Goal: Communication & Community: Answer question/provide support

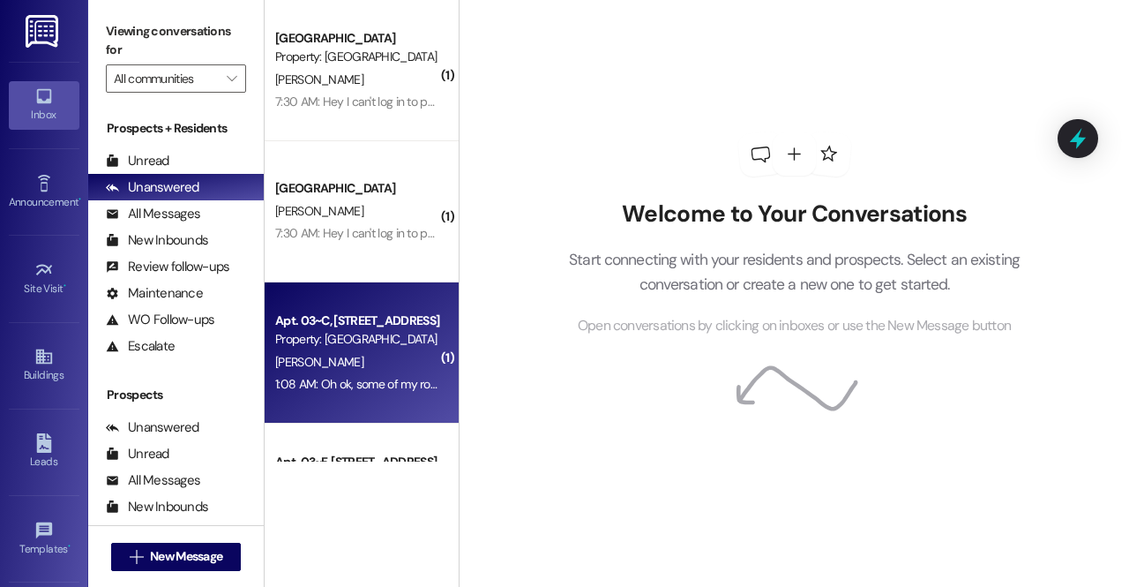
click at [362, 370] on div "[PERSON_NAME]" at bounding box center [356, 362] width 167 height 22
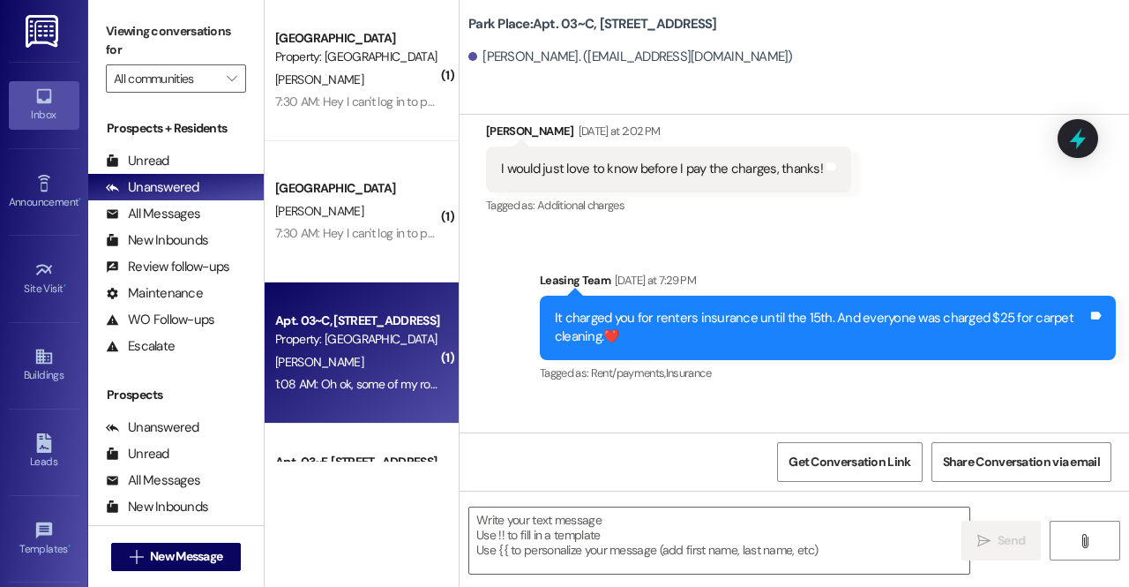
scroll to position [26954, 0]
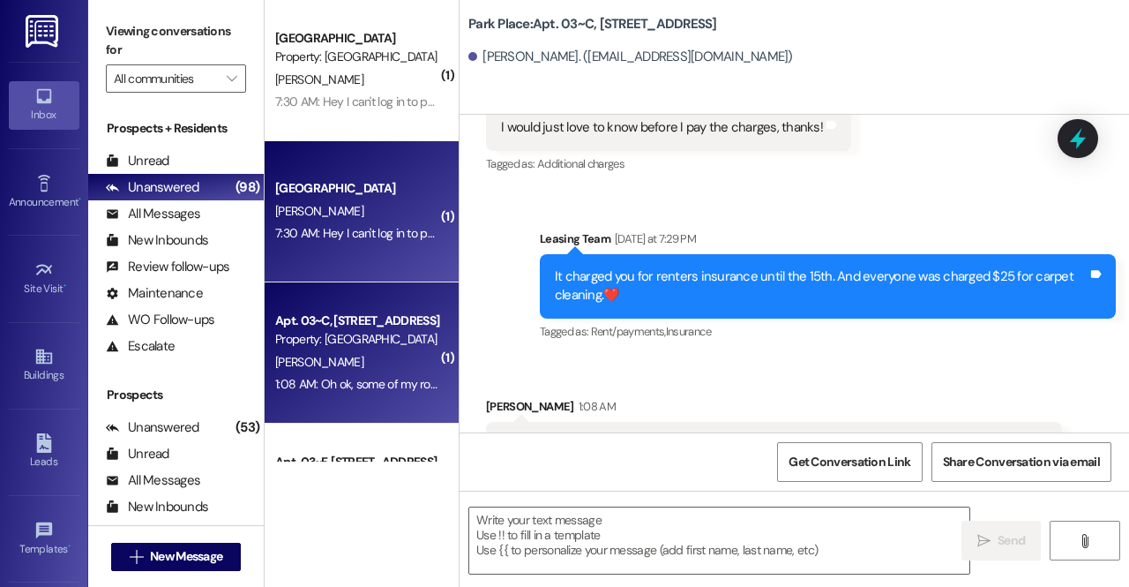
click at [353, 223] on div "7:30 AM: Hey I can't log in to pay rent? 7:30 AM: Hey I can't log in to pay ren…" at bounding box center [356, 233] width 167 height 22
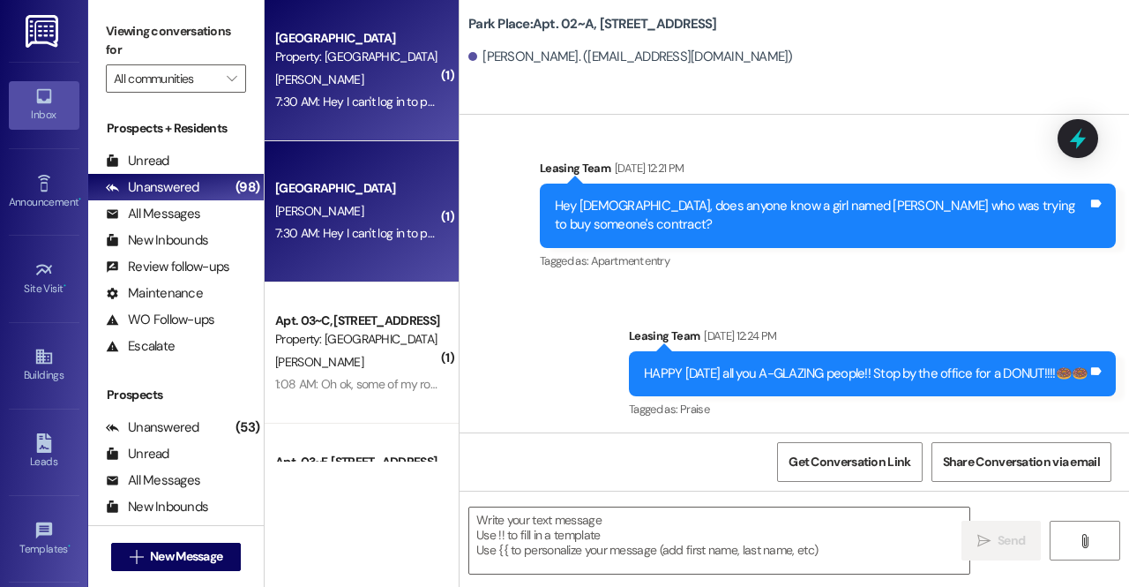
scroll to position [109150, 0]
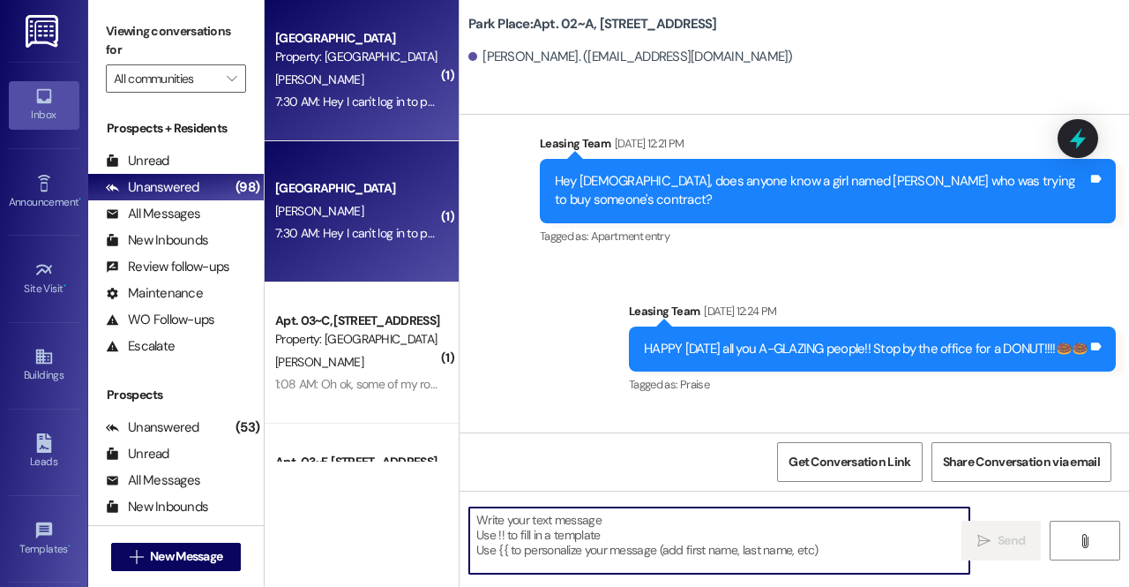
click at [540, 528] on textarea at bounding box center [719, 540] width 500 height 66
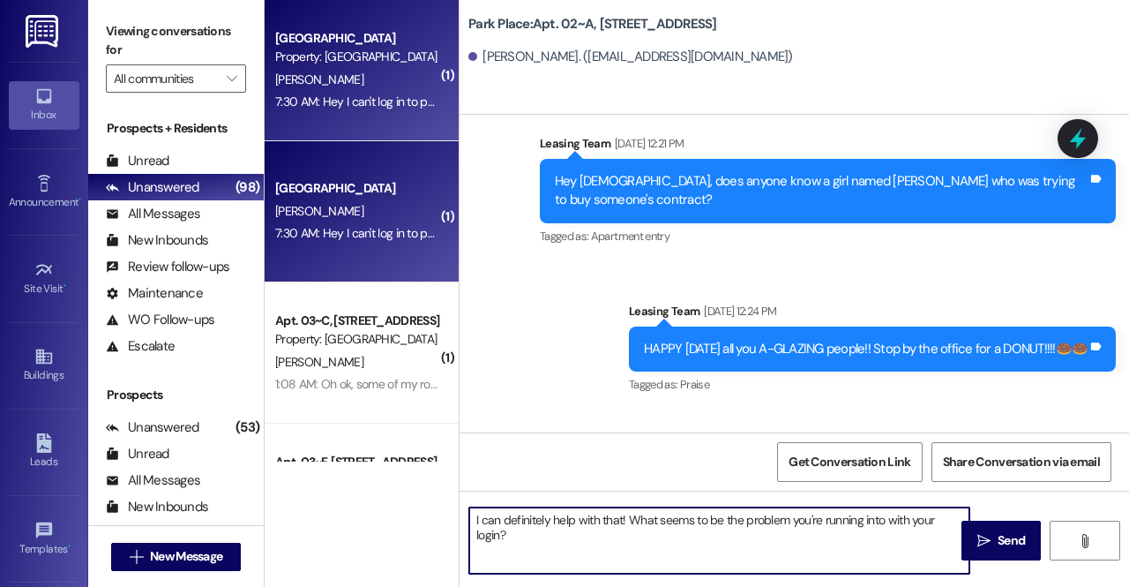
type textarea "I can definitely help with that! What seems to be the problem you're running in…"
click at [988, 532] on span " Send" at bounding box center [1002, 540] width 56 height 19
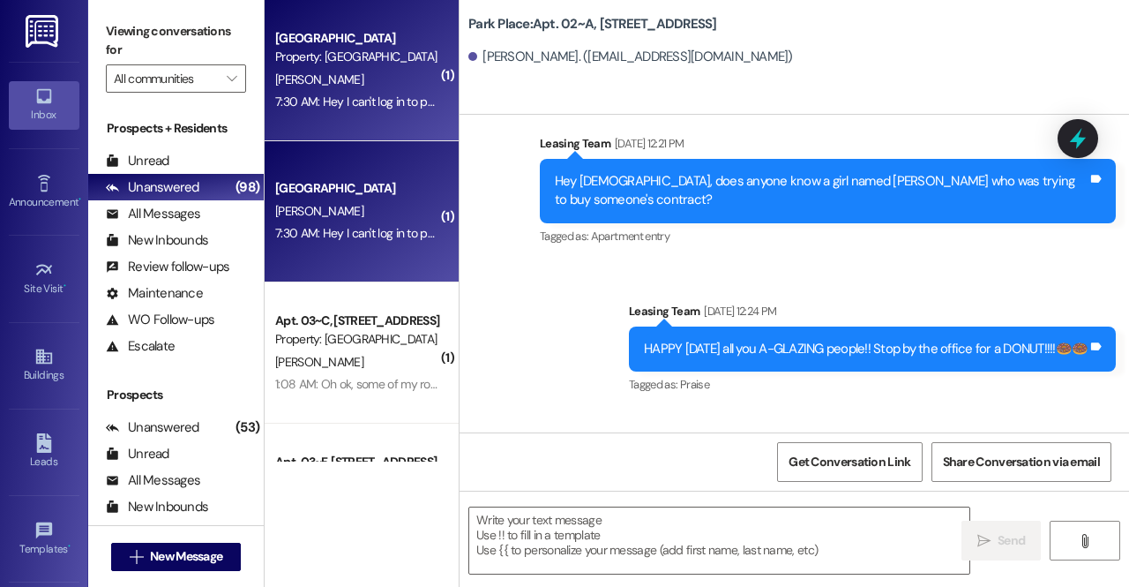
scroll to position [109274, 0]
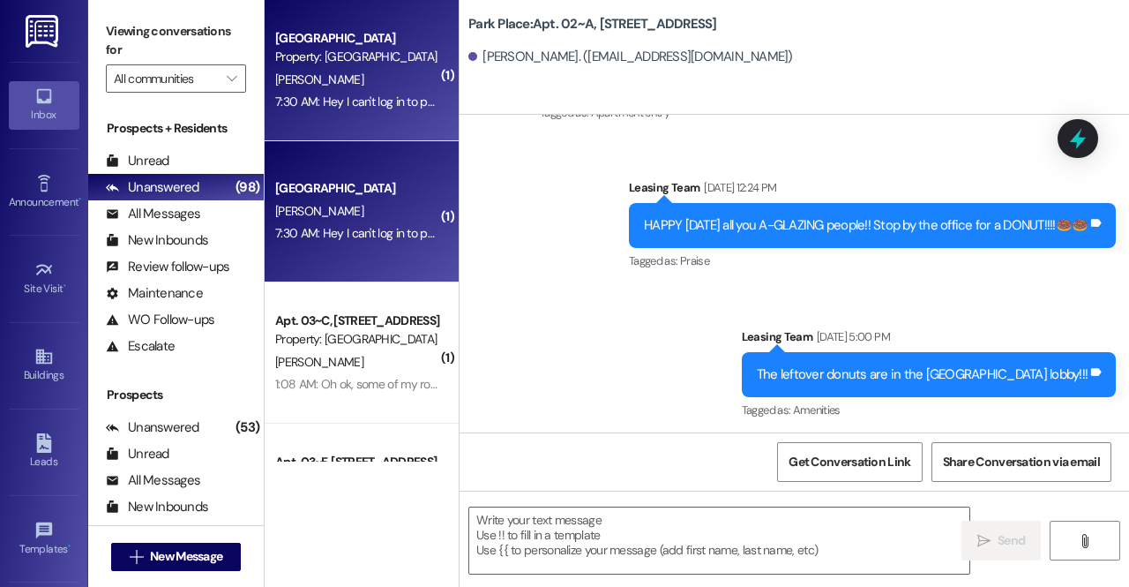
click at [366, 73] on div "[PERSON_NAME]" at bounding box center [356, 80] width 167 height 22
click at [348, 212] on div "[PERSON_NAME]" at bounding box center [356, 211] width 167 height 22
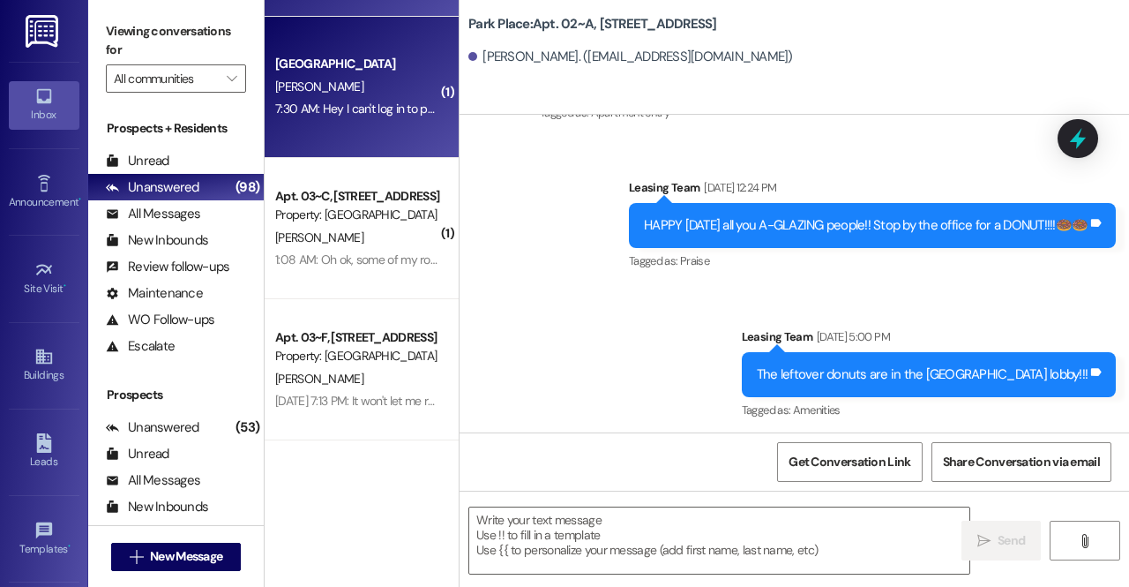
scroll to position [0, 0]
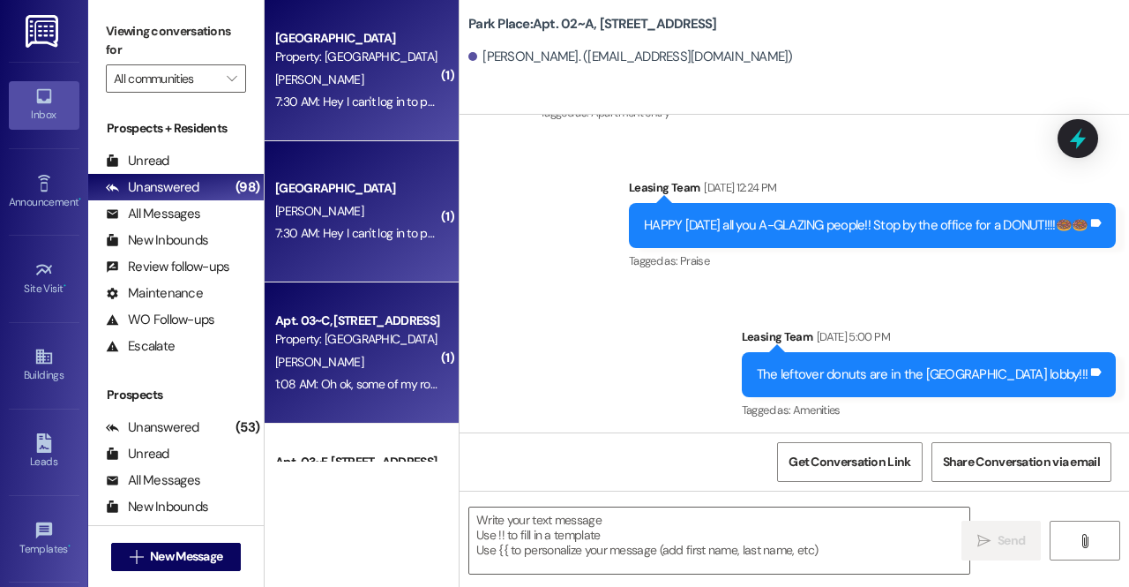
click at [354, 306] on div "Apt. 03~C, [GEOGRAPHIC_DATA] Property: [GEOGRAPHIC_DATA] [PERSON_NAME] 1:08 AM:…" at bounding box center [362, 352] width 194 height 141
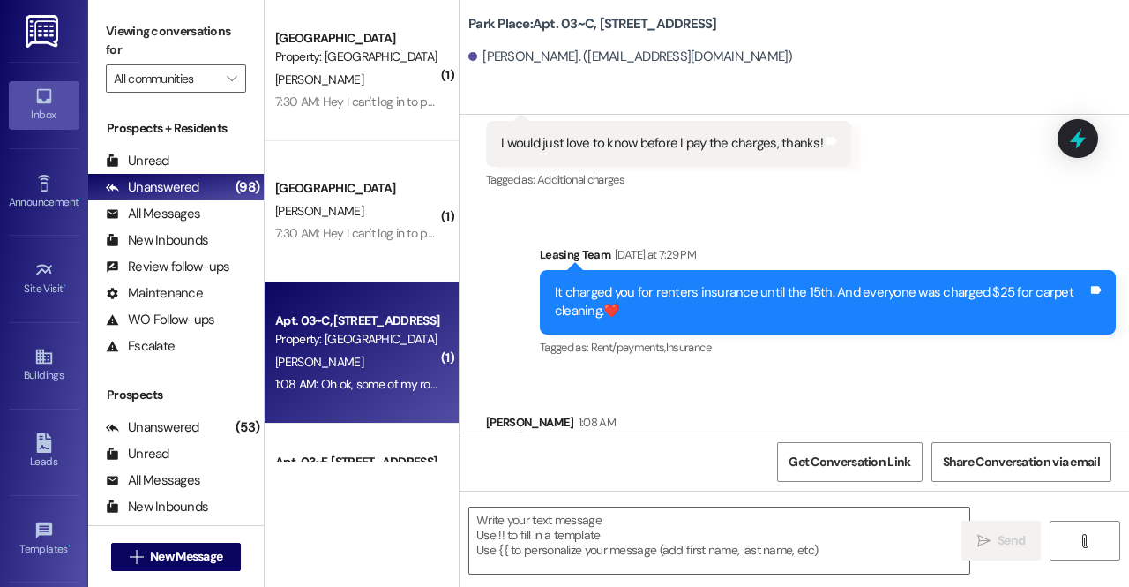
scroll to position [26954, 0]
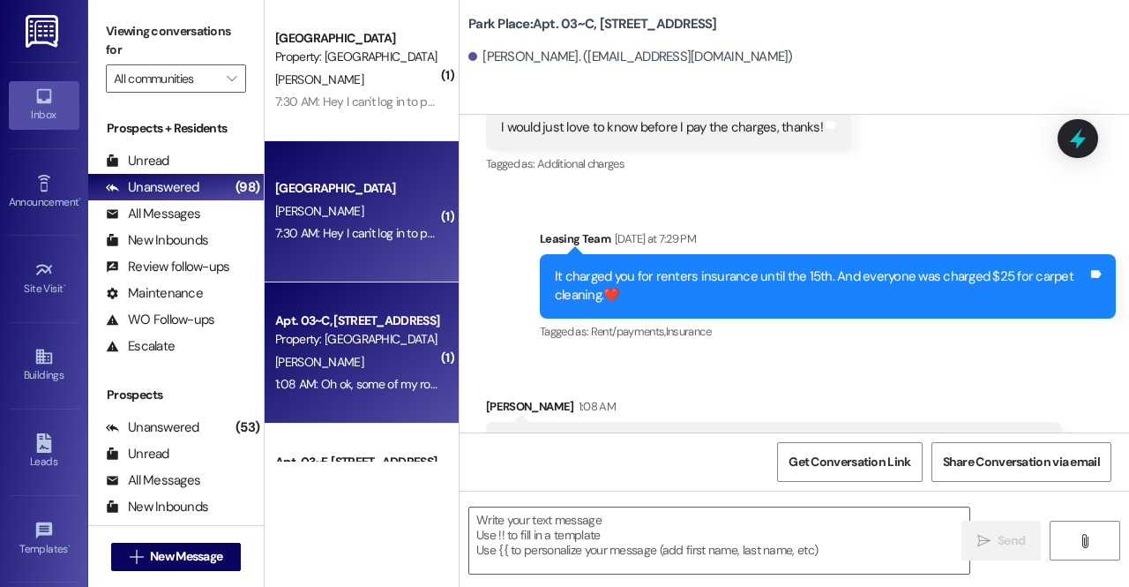
click at [349, 200] on div "[PERSON_NAME]" at bounding box center [356, 211] width 167 height 22
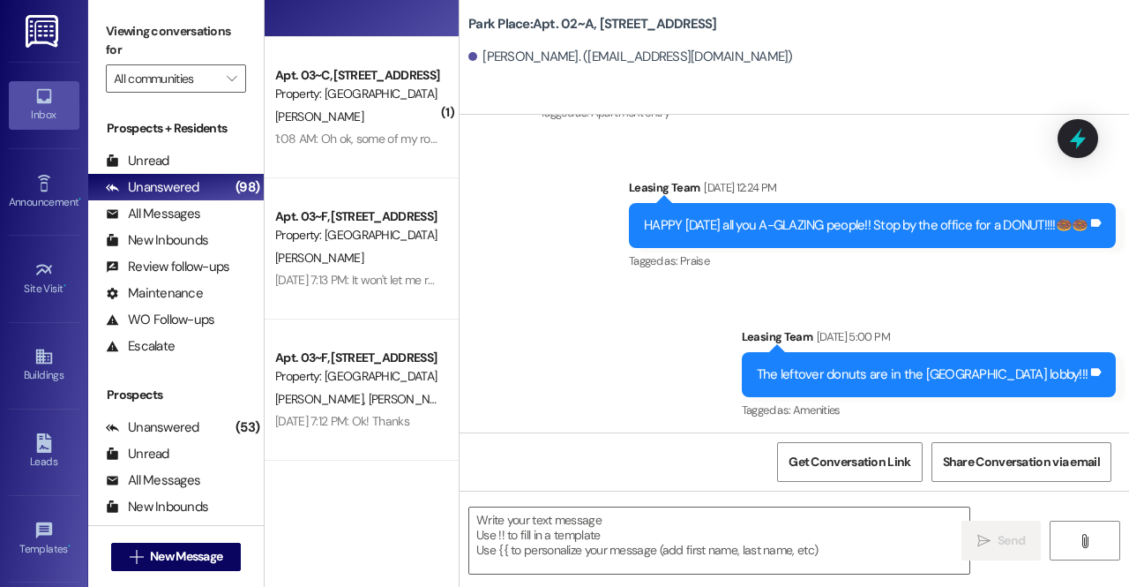
scroll to position [249, 0]
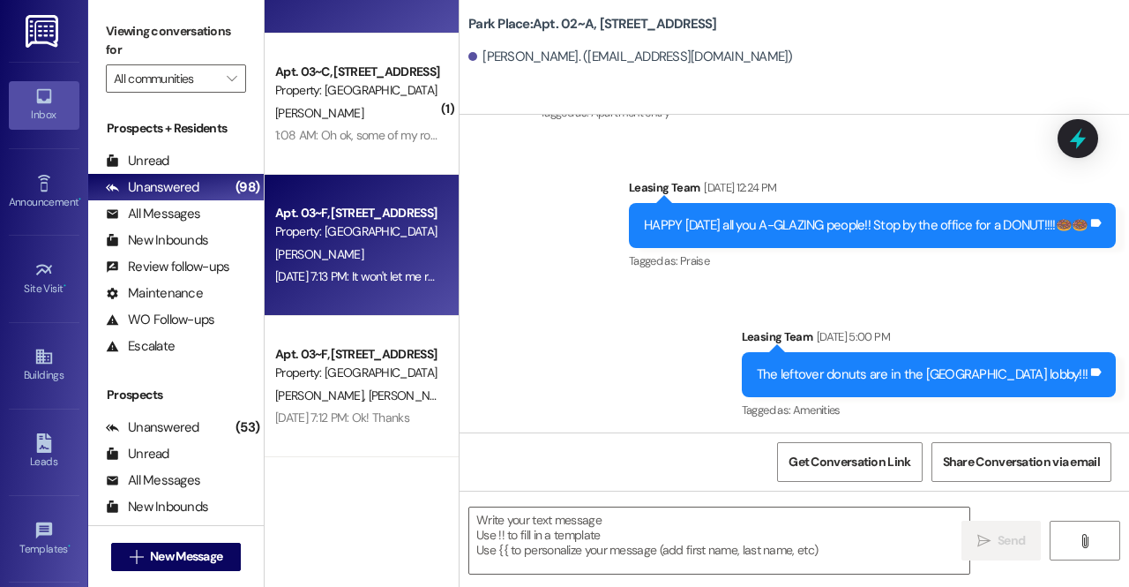
click at [367, 237] on div "Property: [GEOGRAPHIC_DATA]" at bounding box center [356, 231] width 163 height 19
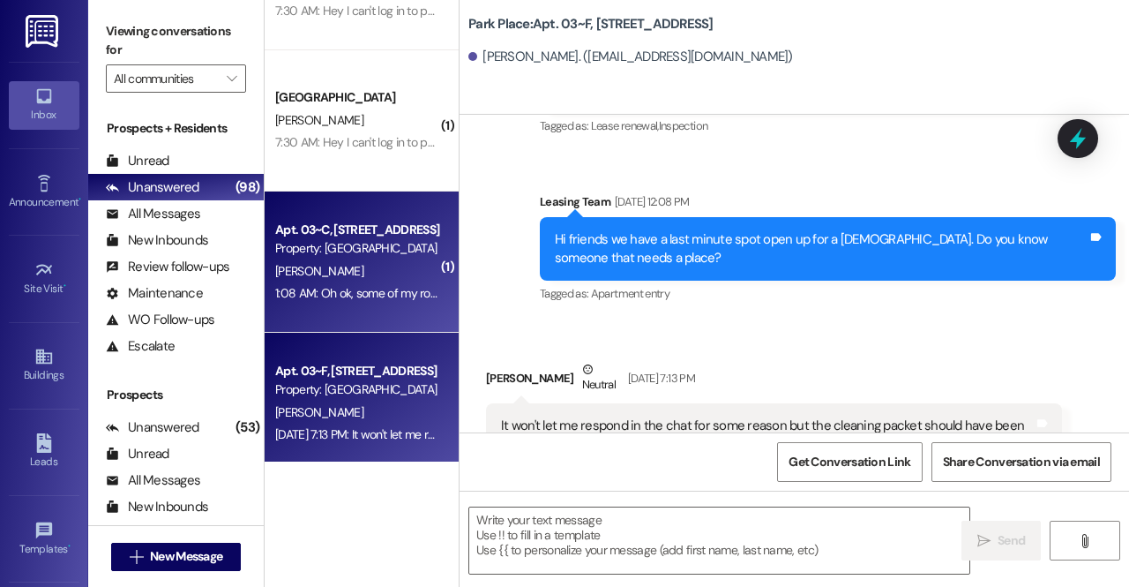
scroll to position [0, 0]
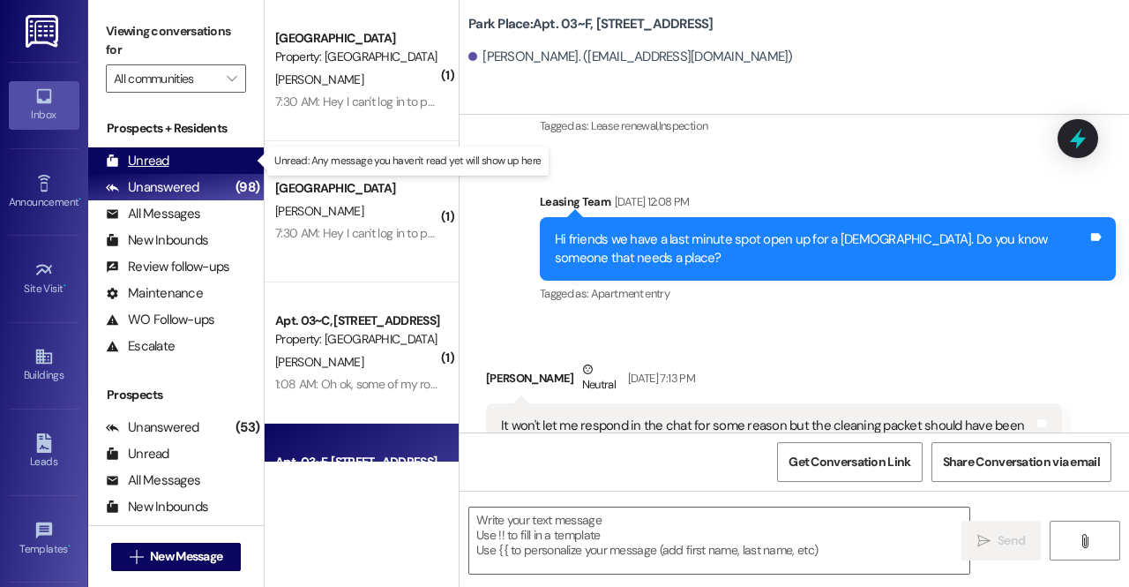
click at [206, 161] on div "Unread (0)" at bounding box center [176, 160] width 176 height 26
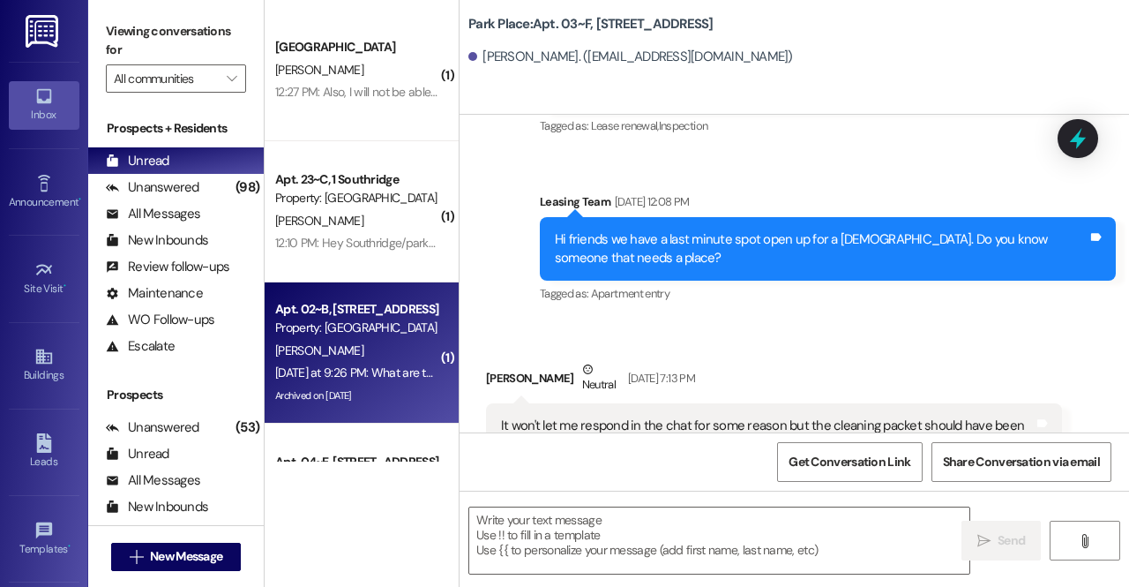
scroll to position [102, 0]
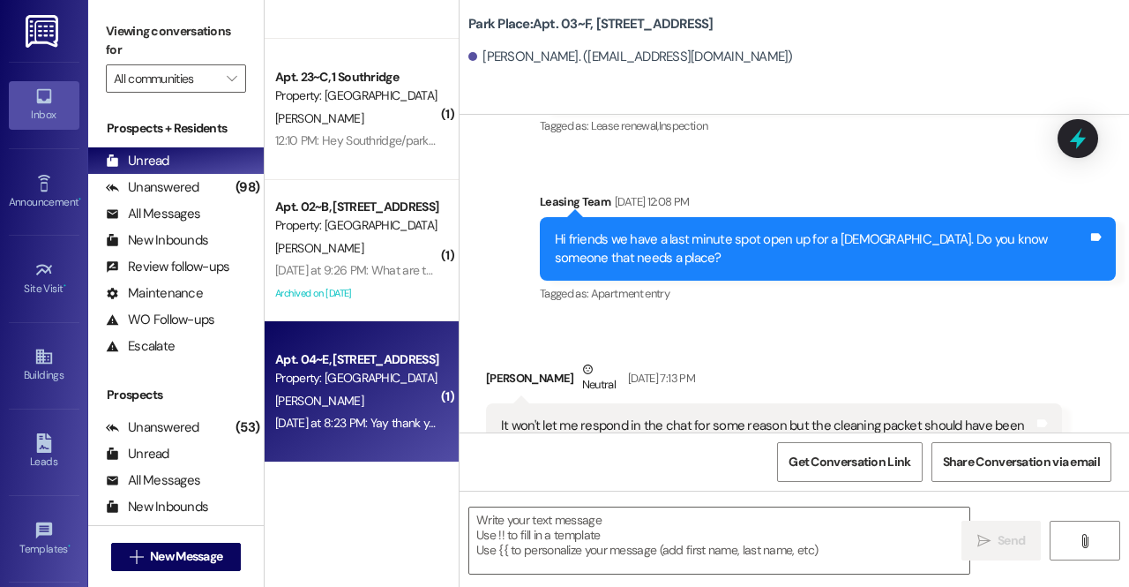
click at [351, 367] on div "Apt. 04~E, [STREET_ADDRESS]" at bounding box center [356, 359] width 163 height 19
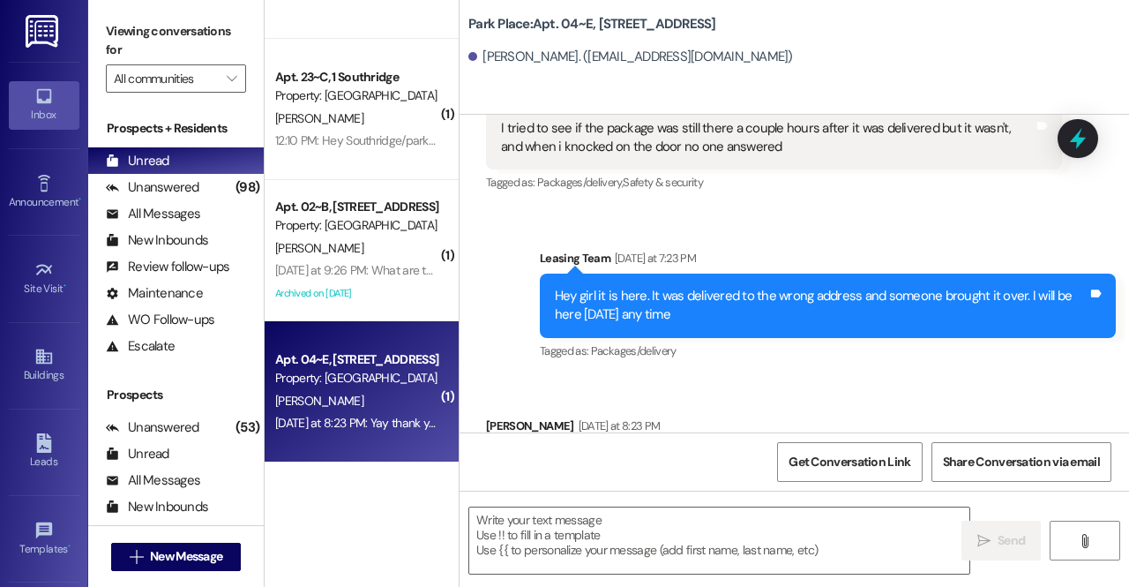
scroll to position [32817, 0]
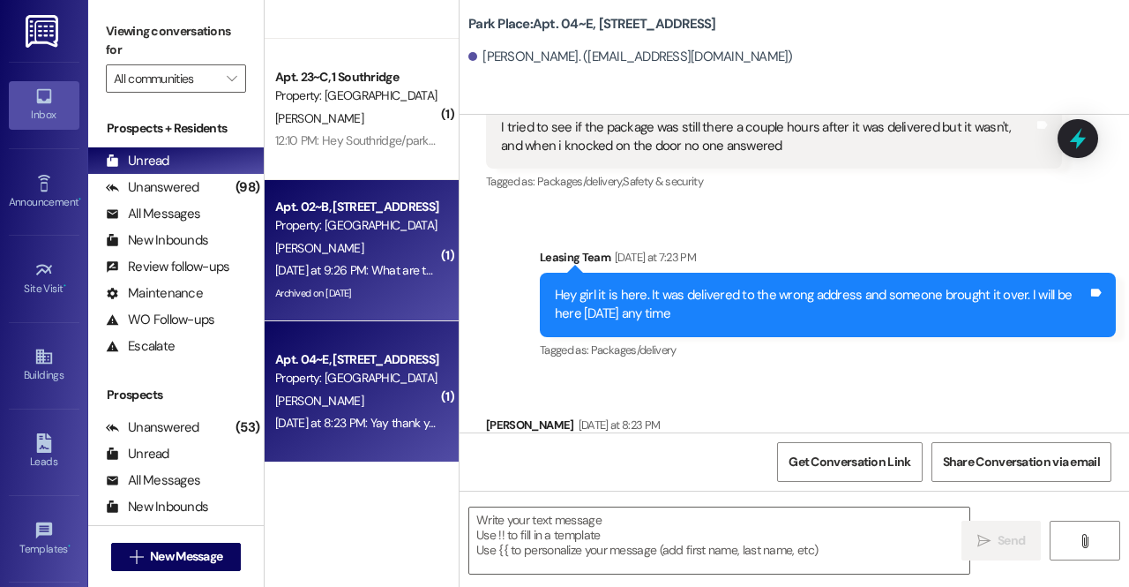
click at [388, 292] on div "Archived on [DATE]" at bounding box center [356, 293] width 167 height 22
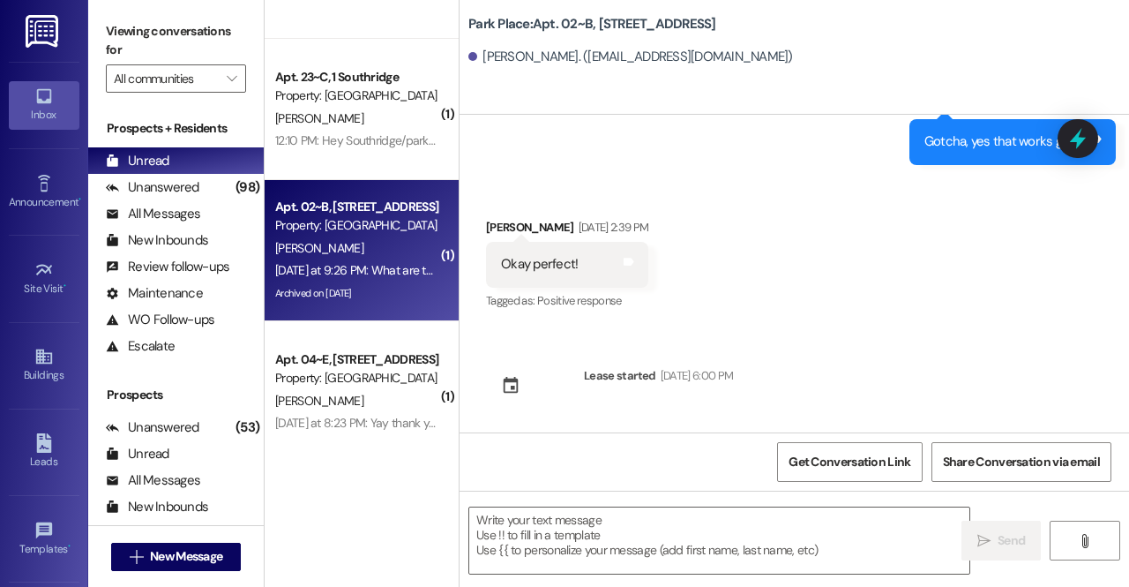
scroll to position [65214, 0]
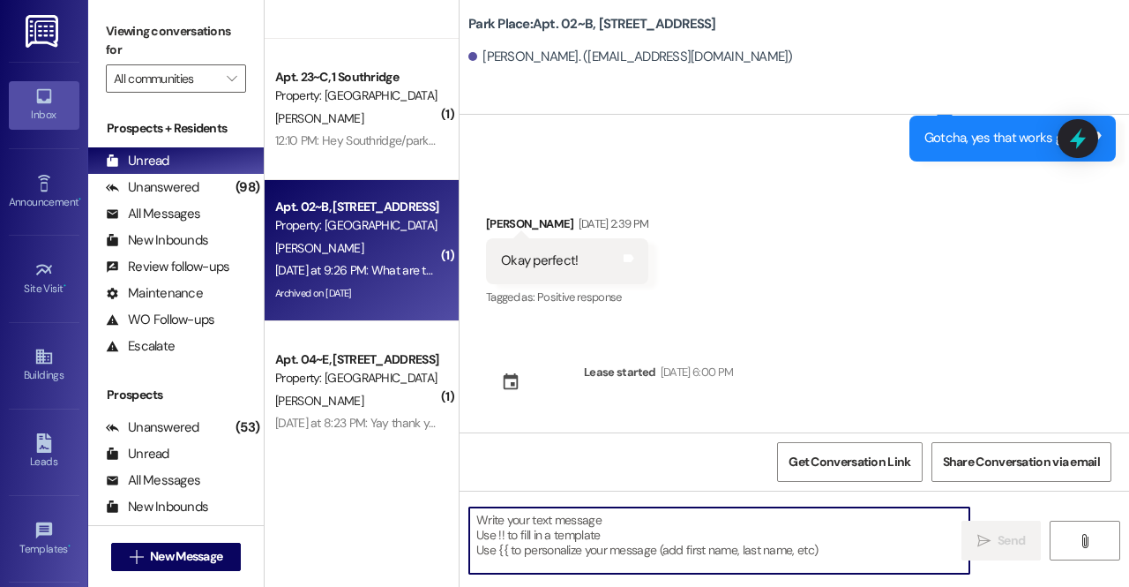
click at [596, 542] on textarea at bounding box center [719, 540] width 500 height 66
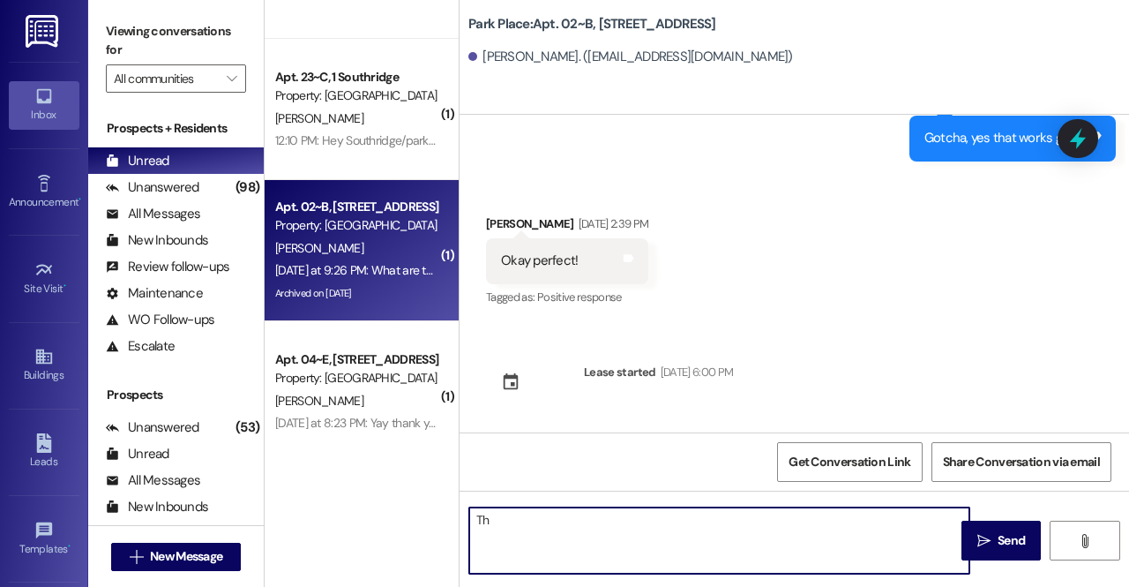
type textarea "T"
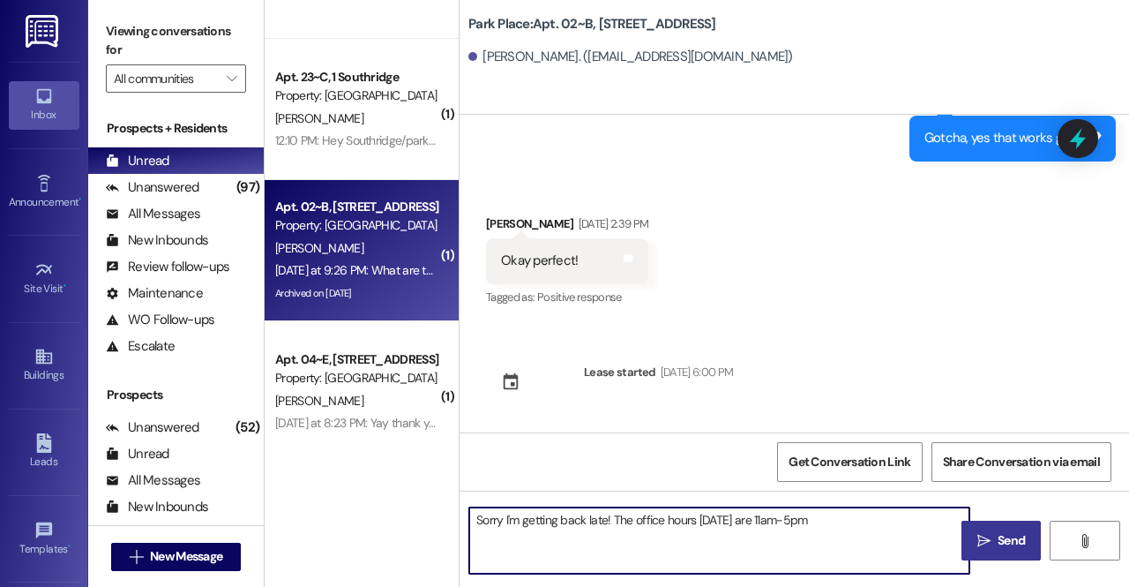
type textarea "Sorry I'm getting back late! The office hours [DATE] are 11am-5pm"
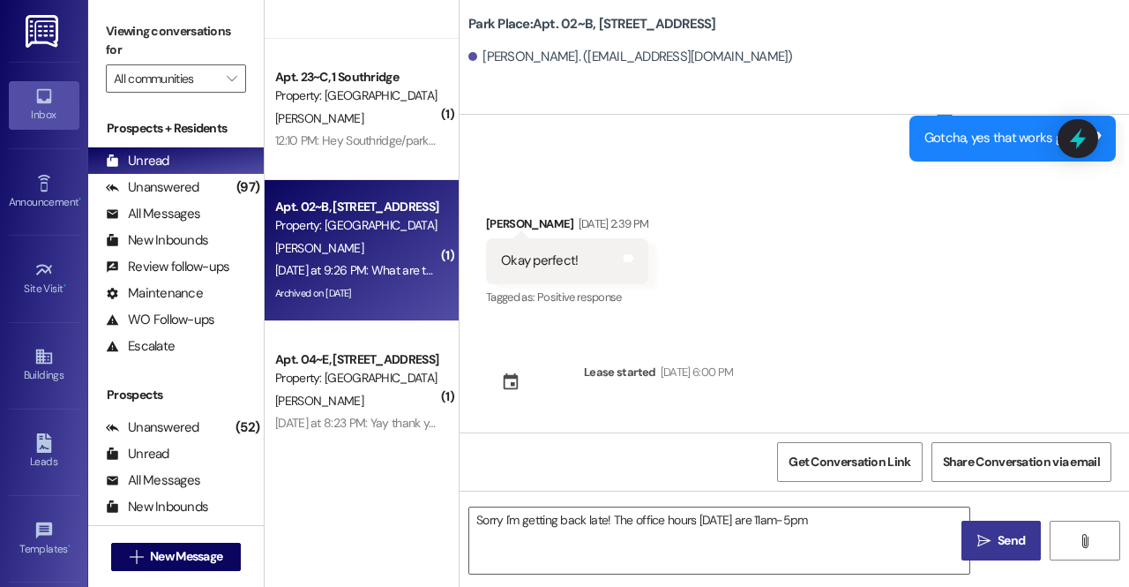
click at [1018, 544] on span "Send" at bounding box center [1011, 540] width 27 height 19
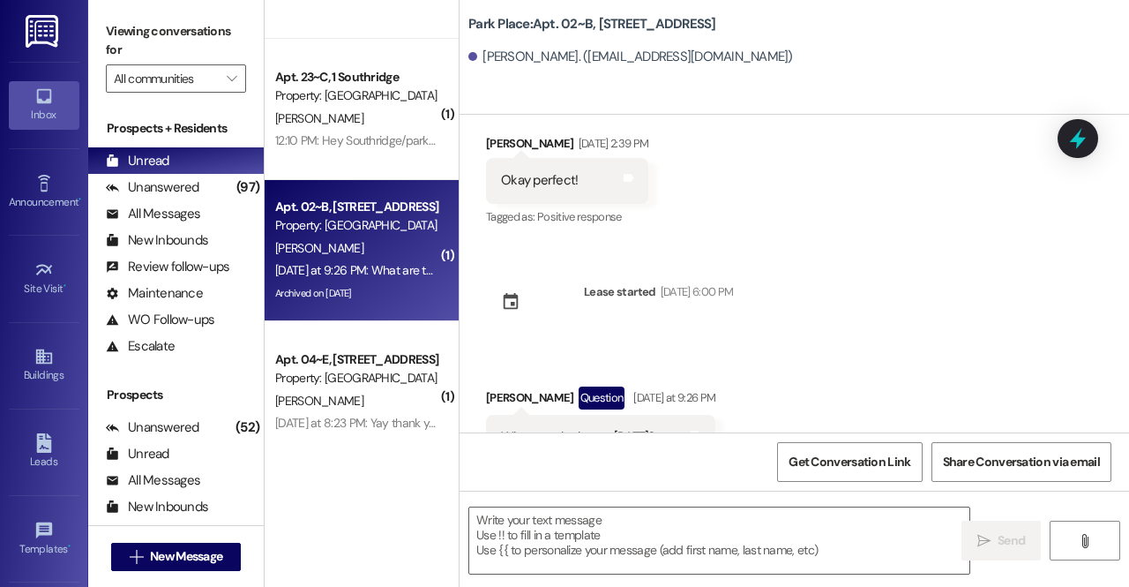
scroll to position [65337, 0]
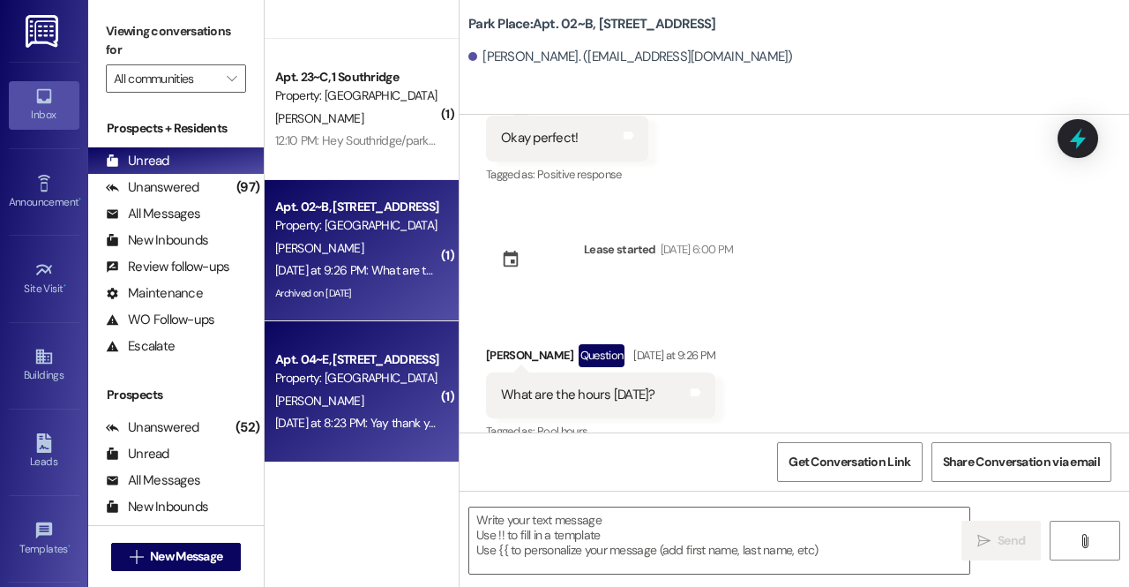
click at [321, 408] on div "[PERSON_NAME]" at bounding box center [356, 401] width 167 height 22
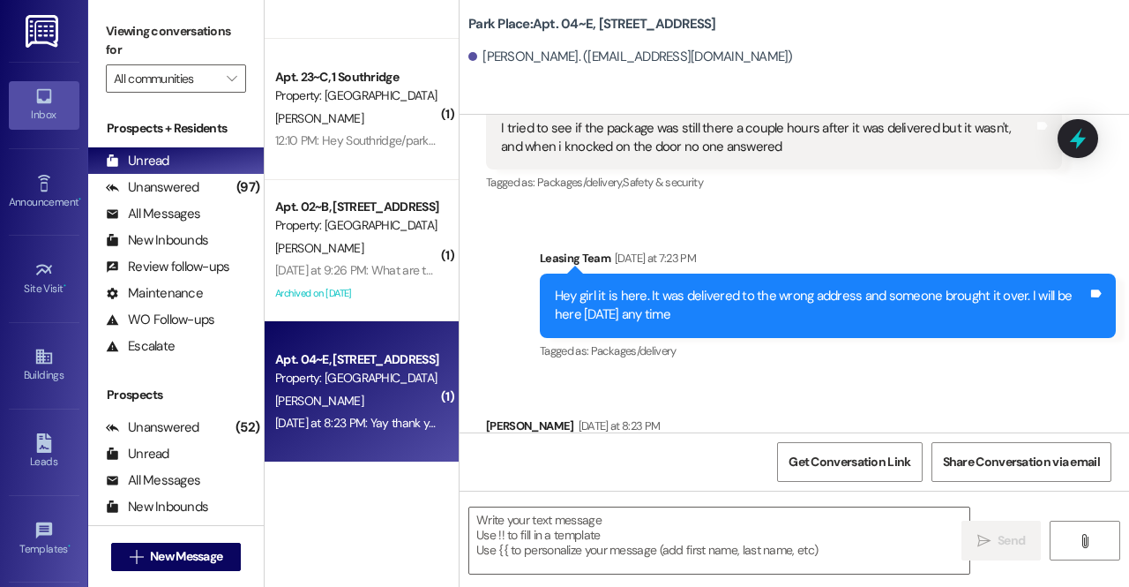
scroll to position [32817, 0]
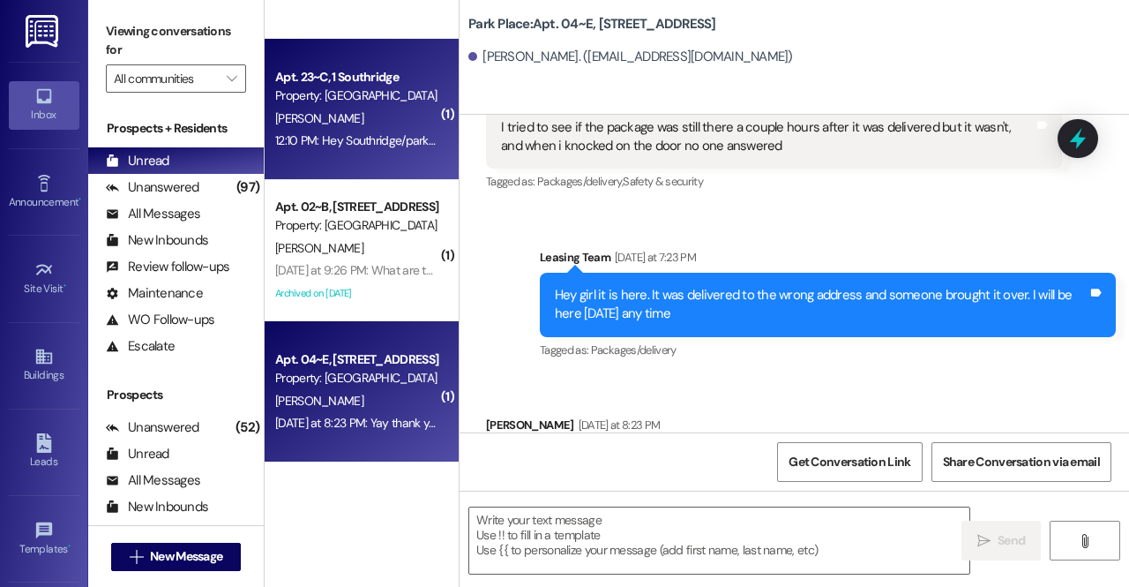
click at [357, 94] on div "Property: [GEOGRAPHIC_DATA]" at bounding box center [356, 95] width 163 height 19
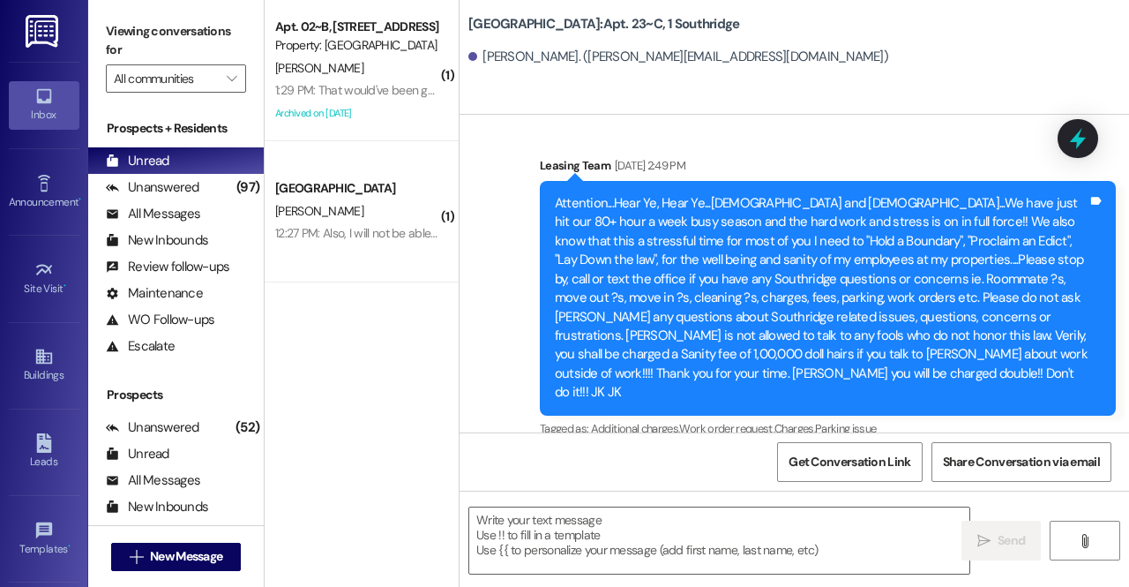
scroll to position [0, 0]
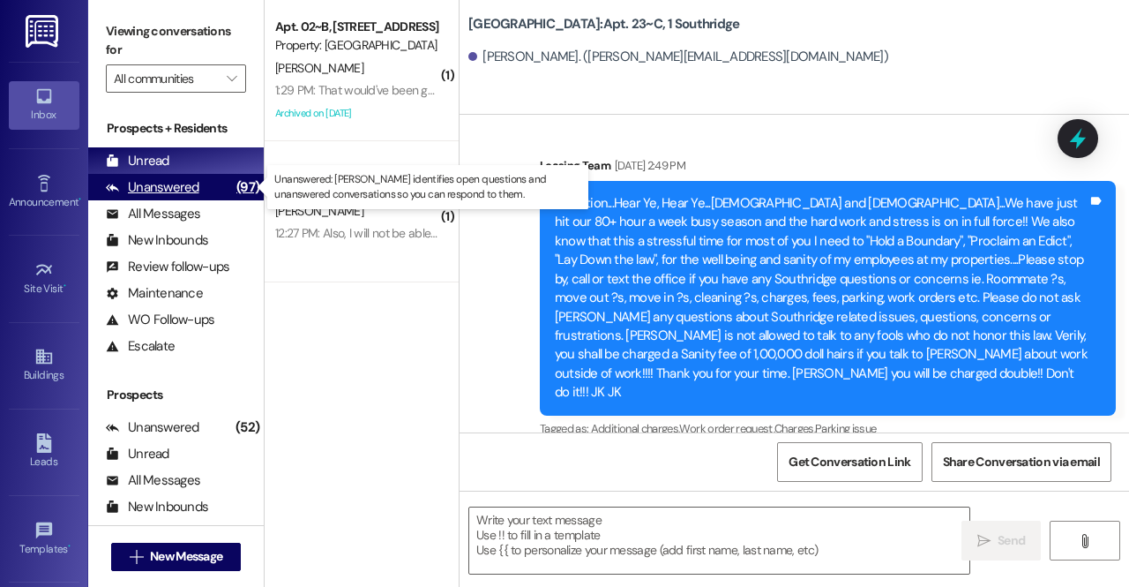
click at [219, 181] on div "Unanswered (97)" at bounding box center [176, 187] width 176 height 26
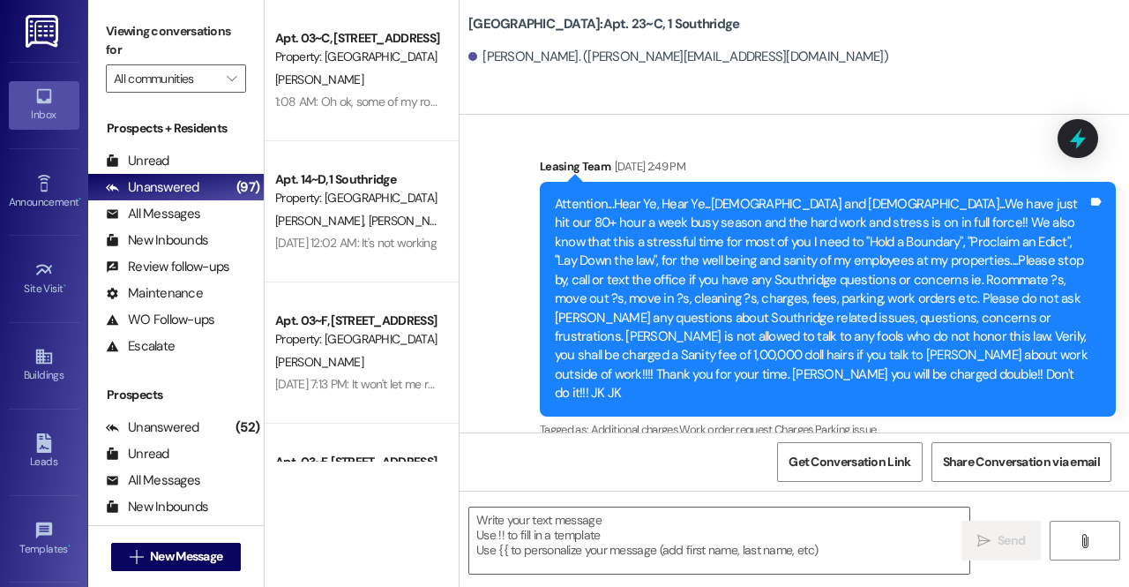
scroll to position [85335, 0]
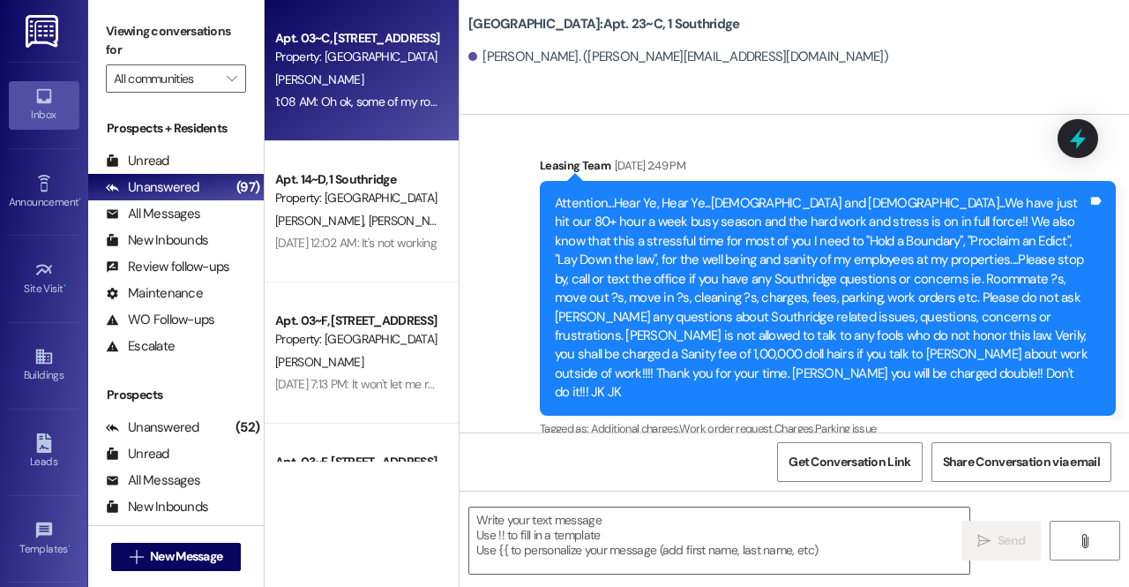
click at [349, 84] on div "[PERSON_NAME]" at bounding box center [356, 80] width 167 height 22
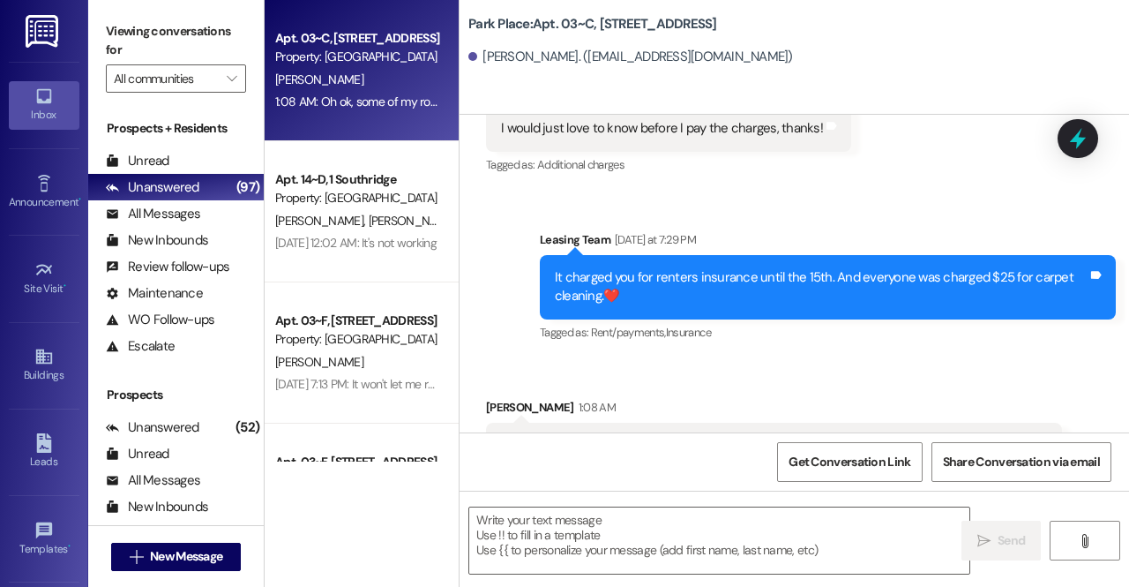
scroll to position [26954, 0]
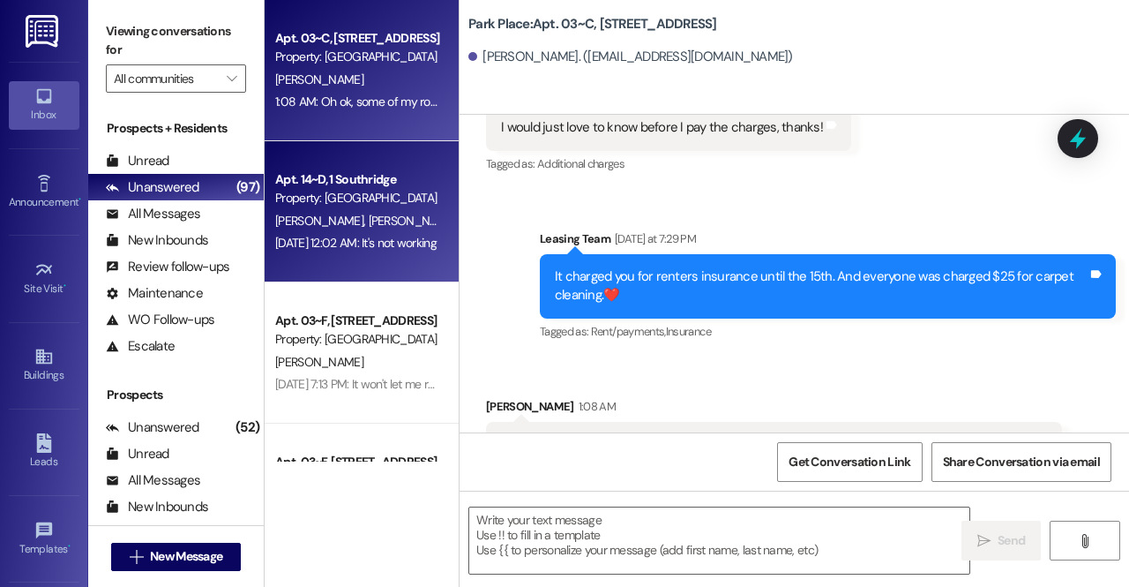
click at [378, 182] on div "Apt. 14~D, 1 Southridge" at bounding box center [356, 179] width 163 height 19
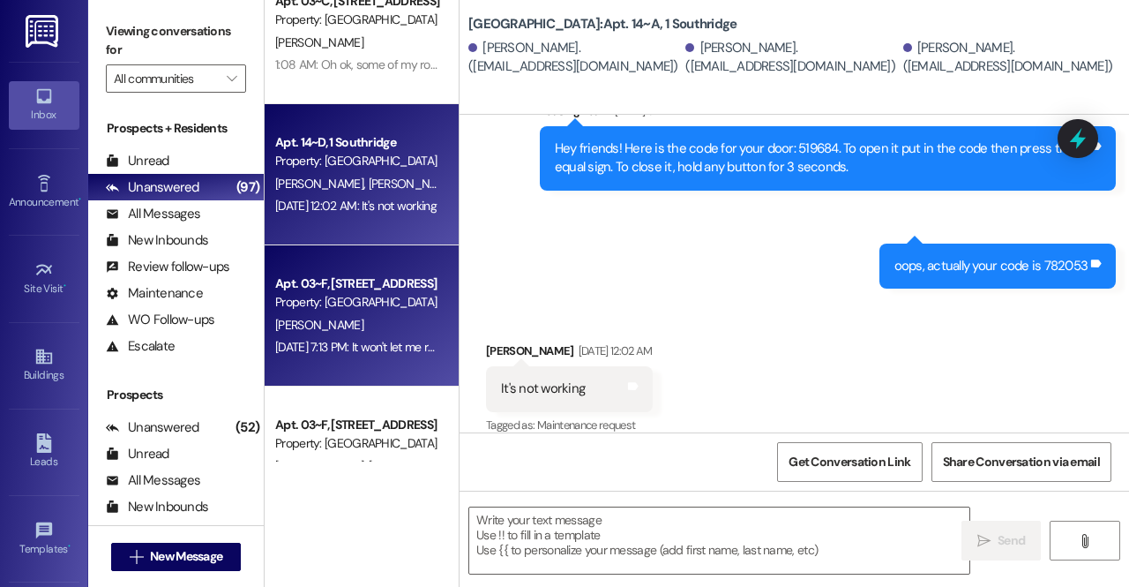
scroll to position [0, 0]
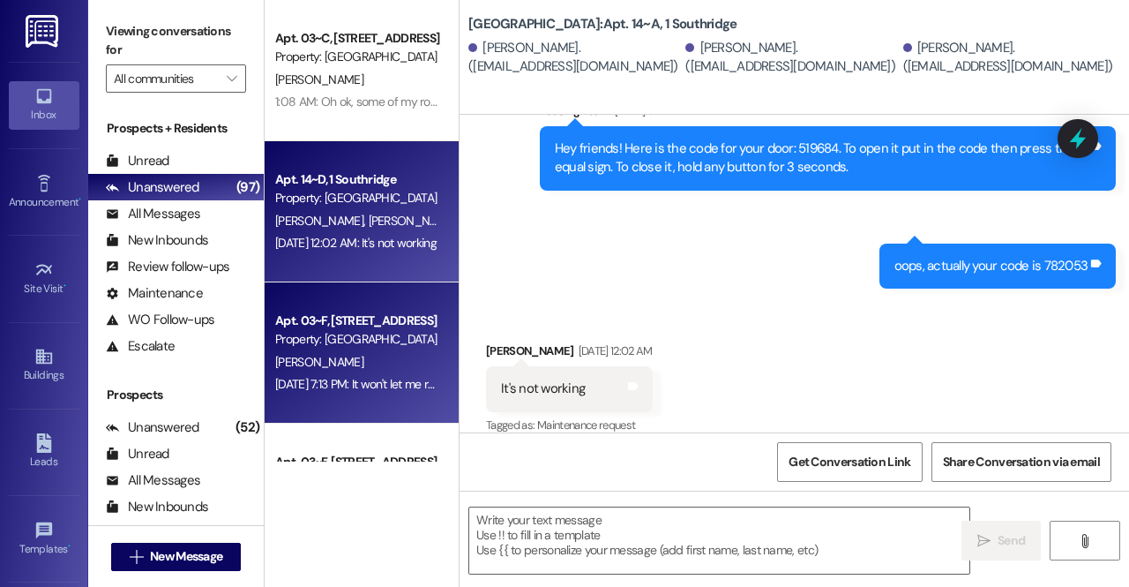
click at [342, 370] on div "[PERSON_NAME]" at bounding box center [356, 362] width 167 height 22
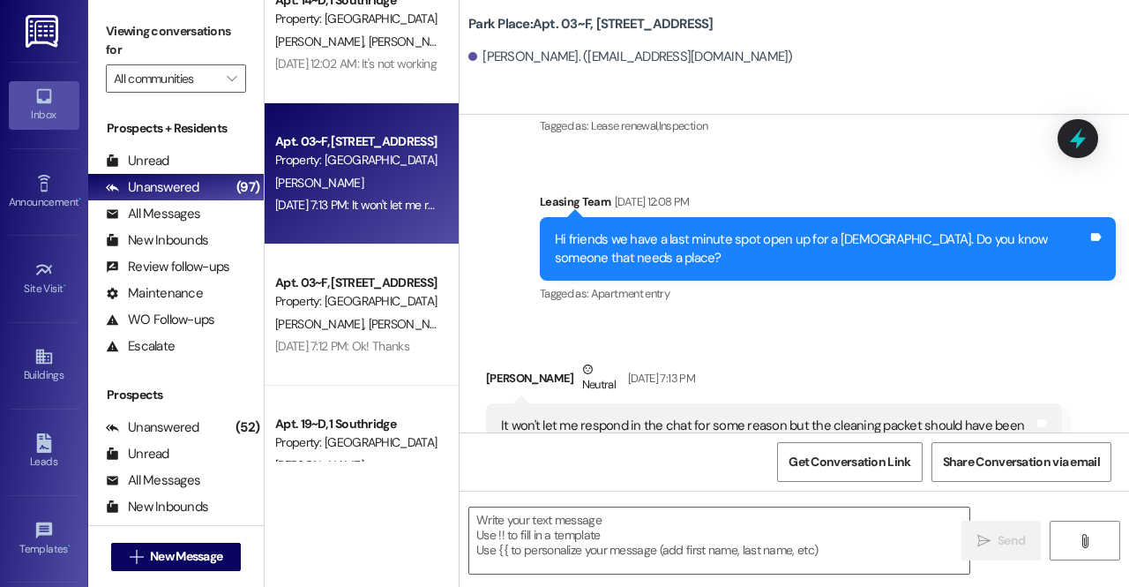
scroll to position [180, 0]
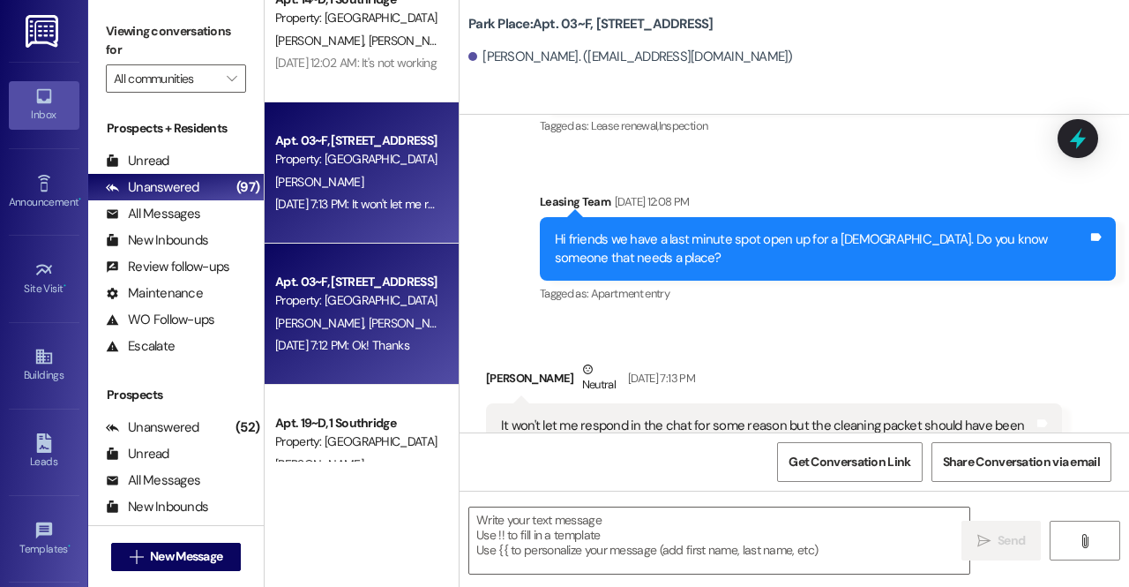
click at [369, 323] on span "[PERSON_NAME]" at bounding box center [416, 323] width 94 height 16
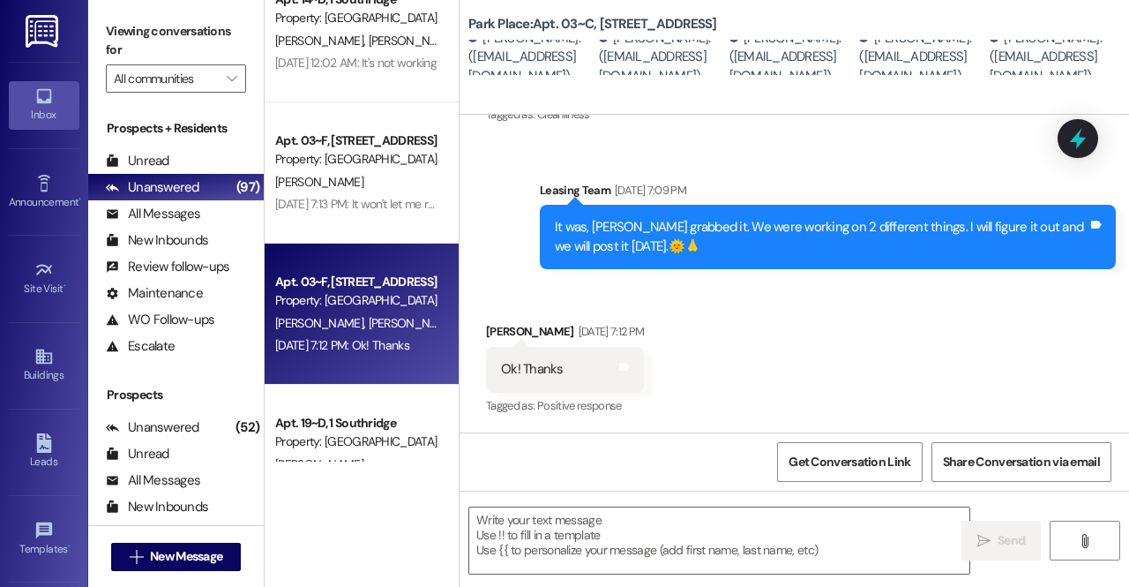
scroll to position [1060, 0]
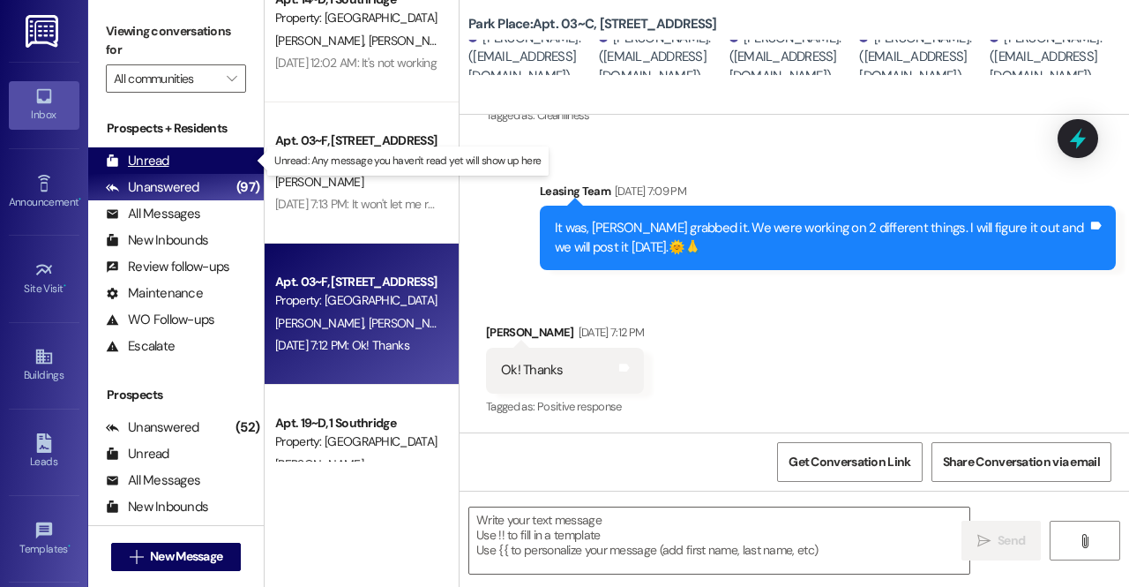
click at [195, 163] on div "Unread (0)" at bounding box center [176, 160] width 176 height 26
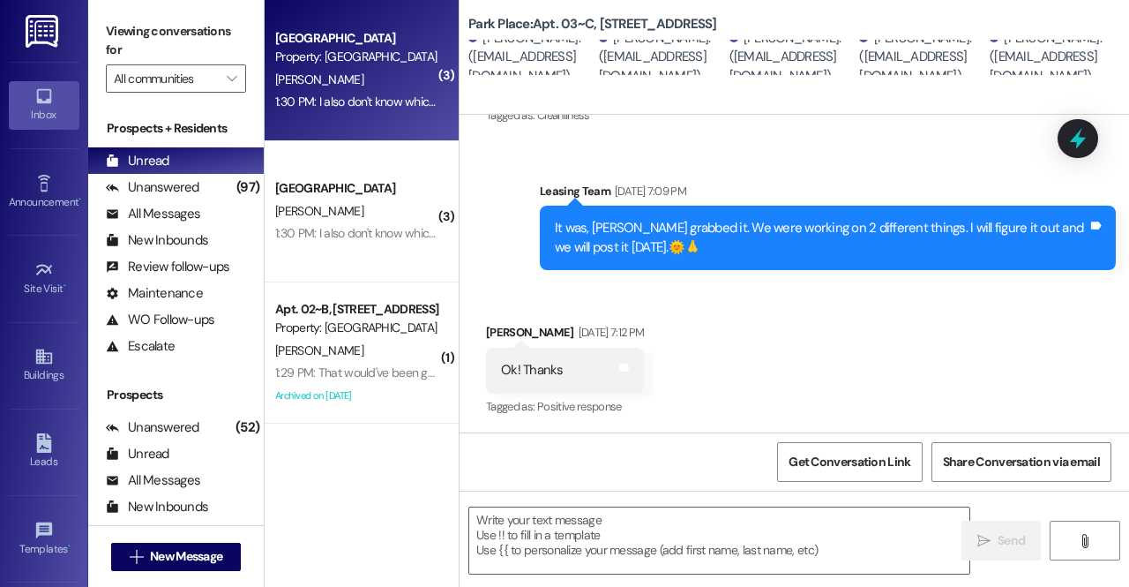
click at [378, 83] on div "[PERSON_NAME]" at bounding box center [356, 80] width 167 height 22
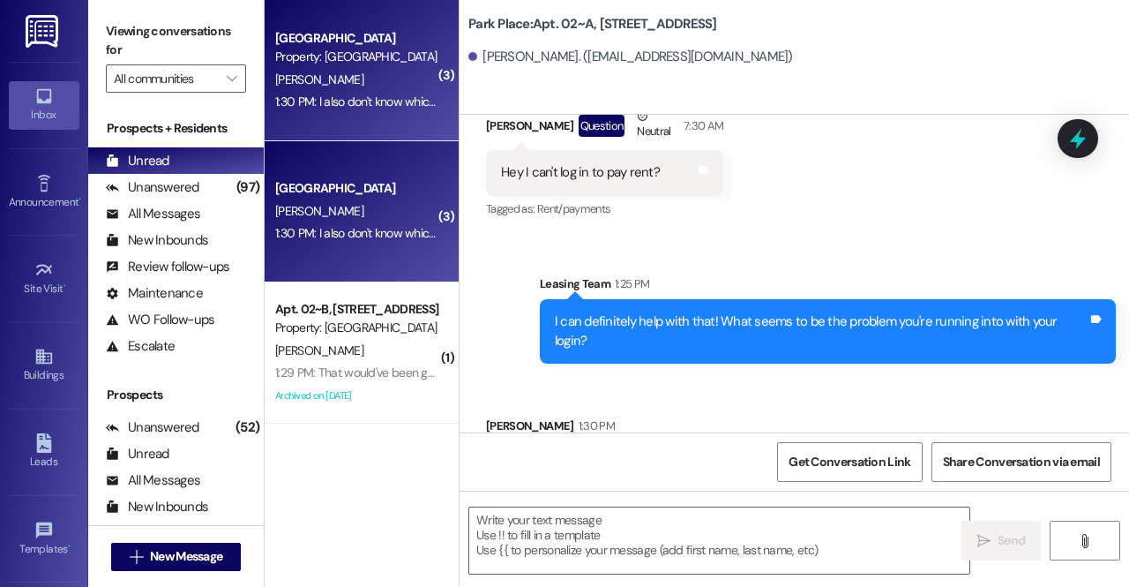
scroll to position [109671, 0]
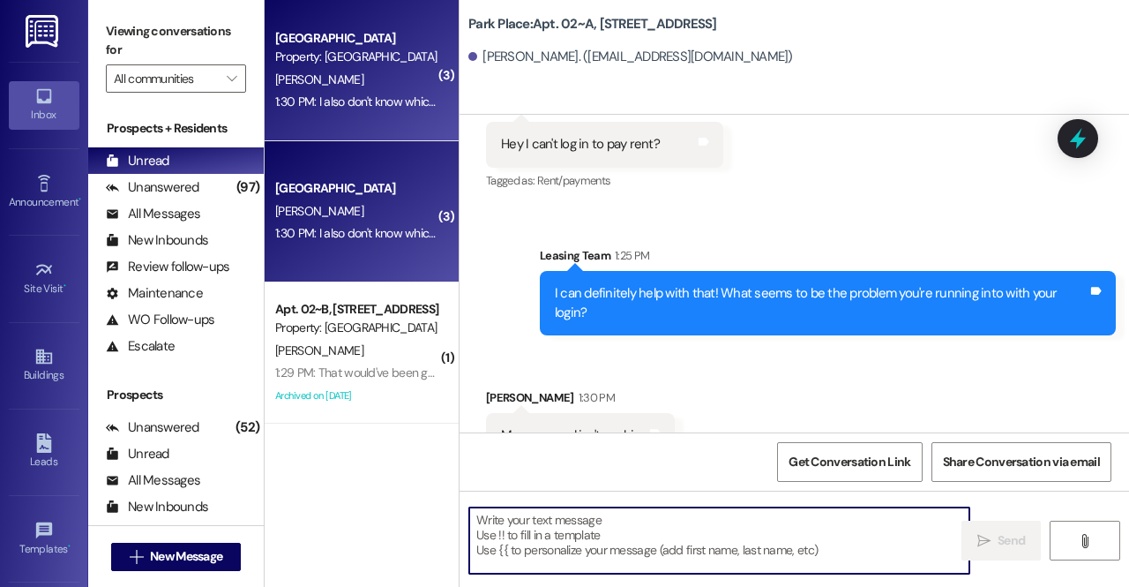
click at [577, 537] on textarea at bounding box center [719, 540] width 500 height 66
click at [525, 518] on textarea at bounding box center [719, 540] width 500 height 66
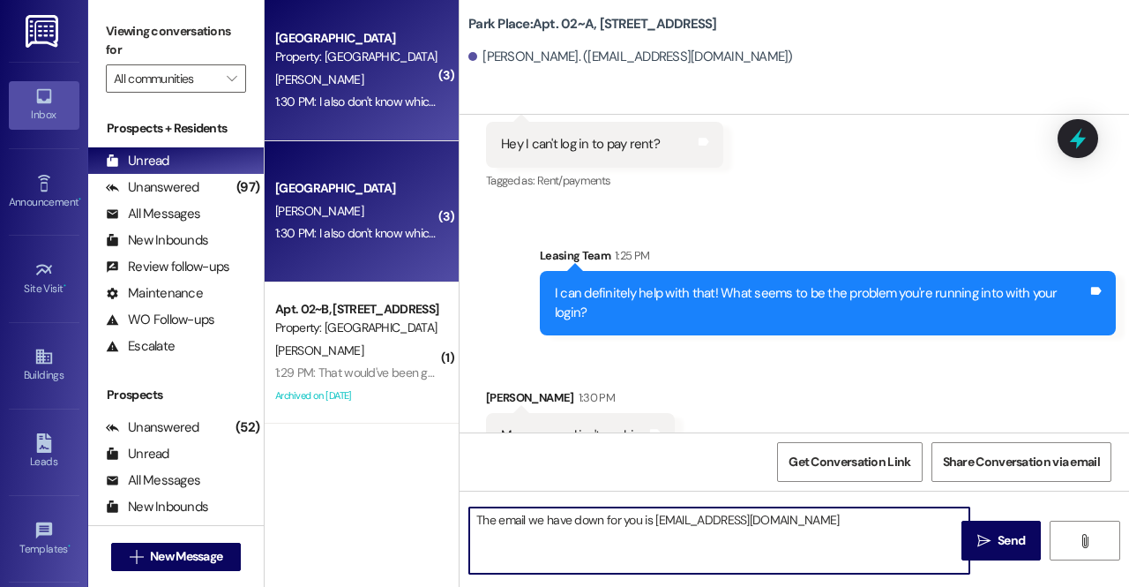
type textarea "The email we have down for you is [EMAIL_ADDRESS][DOMAIN_NAME]"
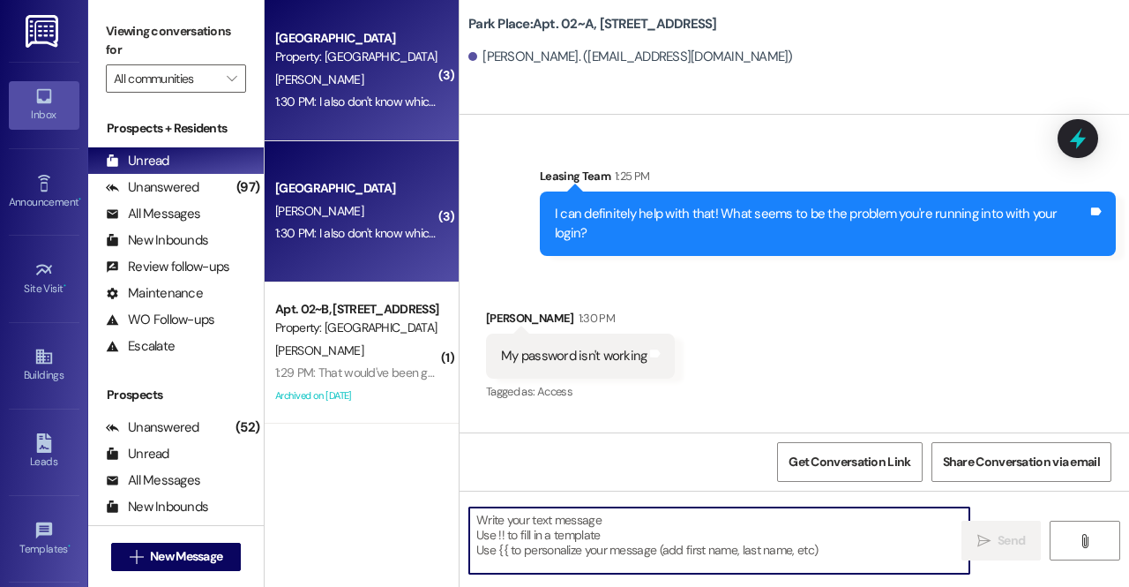
scroll to position [109793, 0]
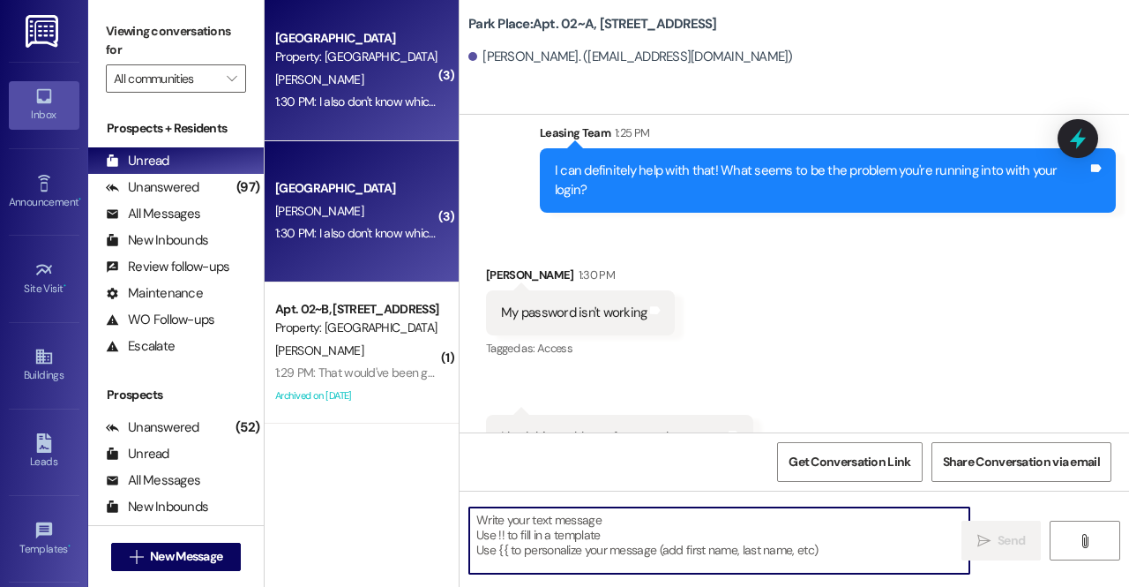
click at [528, 530] on textarea at bounding box center [719, 540] width 500 height 66
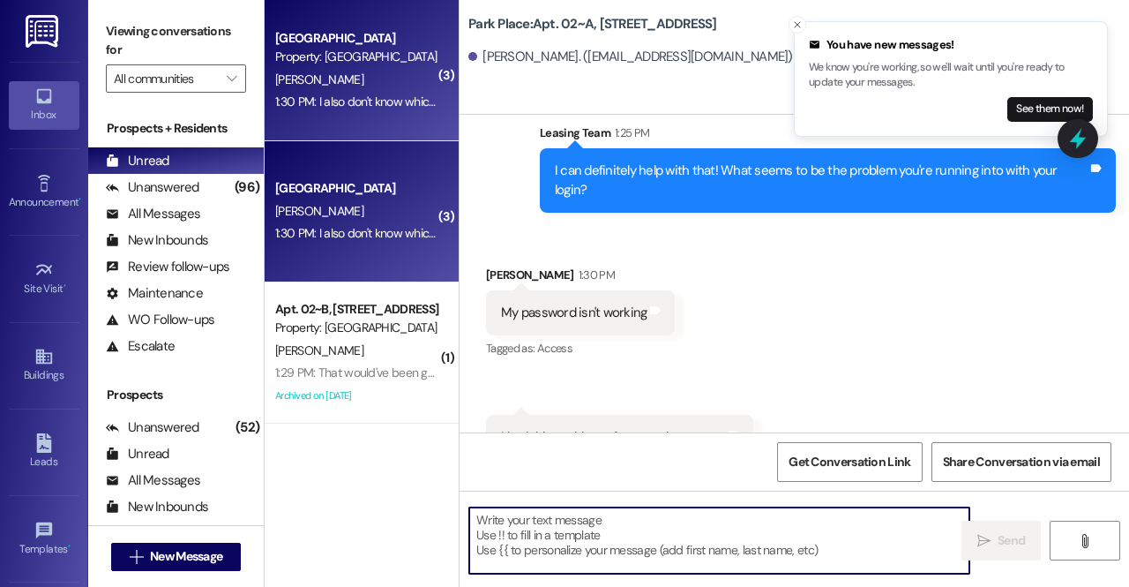
click at [619, 534] on textarea at bounding box center [719, 540] width 500 height 66
click at [560, 548] on textarea at bounding box center [719, 540] width 500 height 66
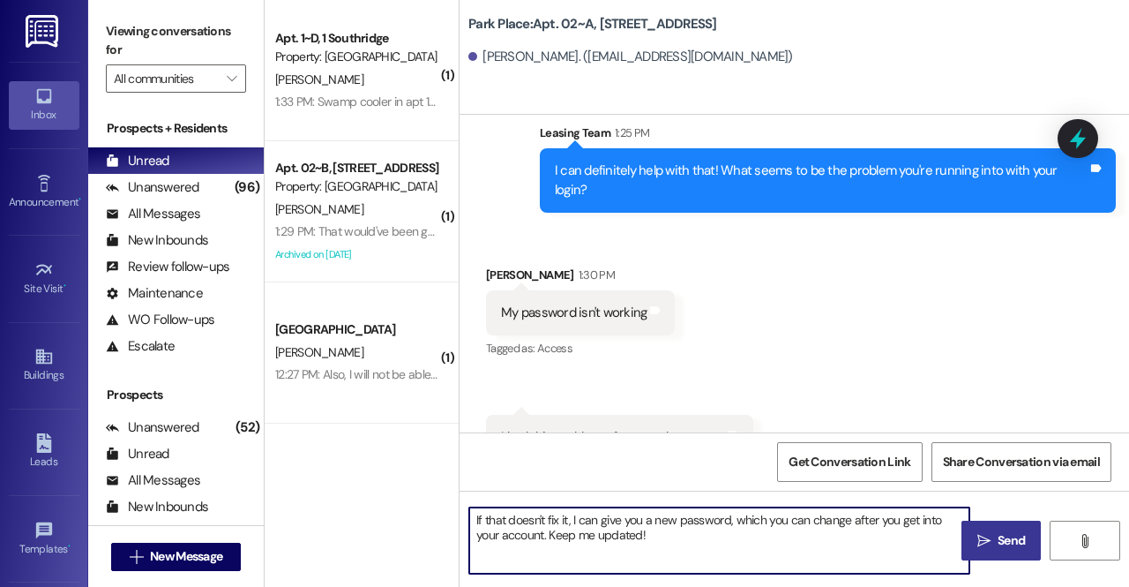
type textarea "If that doesn't fix it, I can give you a new password, which you can change aft…"
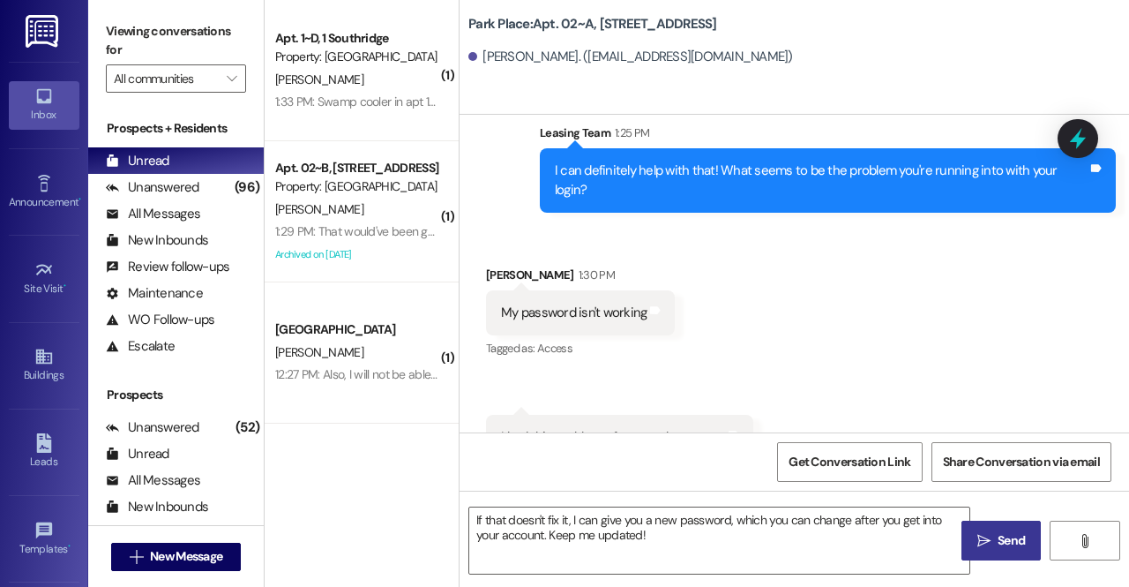
click at [998, 544] on span "Send" at bounding box center [1011, 540] width 27 height 19
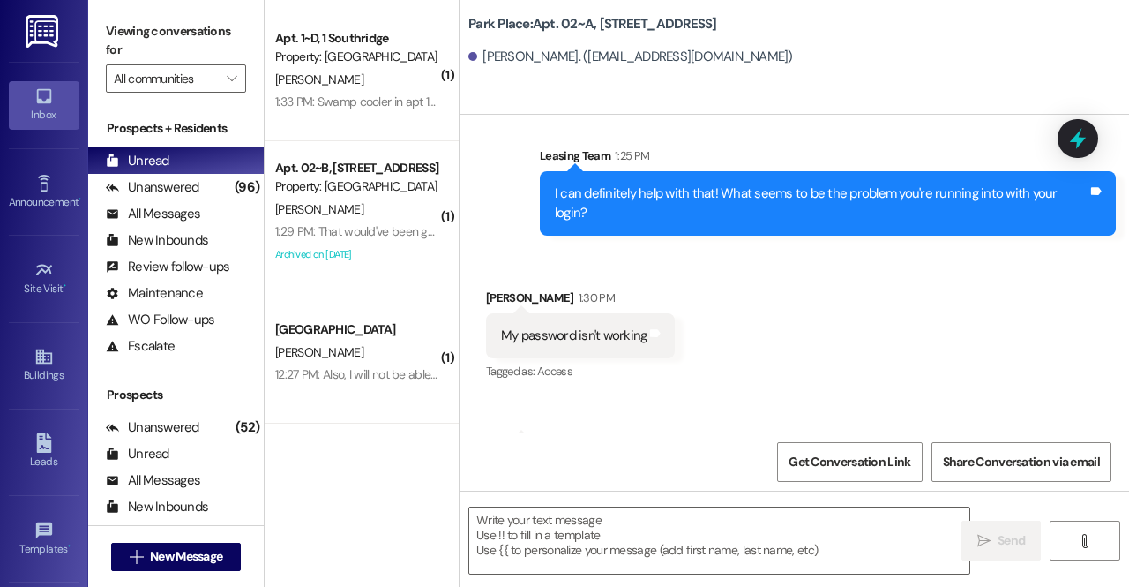
scroll to position [109935, 0]
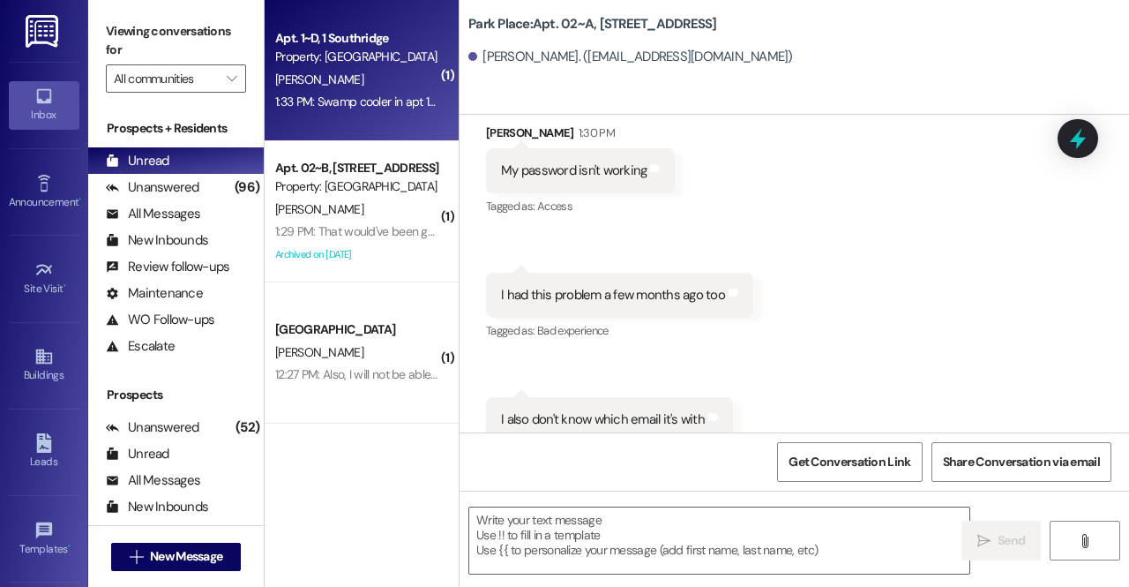
click at [411, 59] on div "Property: [GEOGRAPHIC_DATA]" at bounding box center [356, 57] width 163 height 19
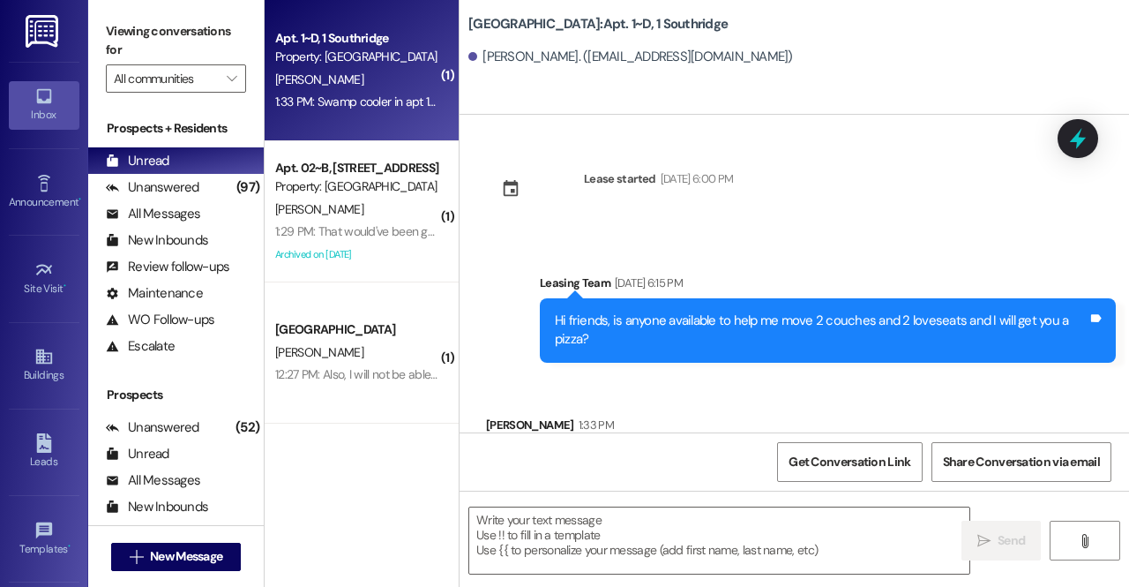
scroll to position [26634, 0]
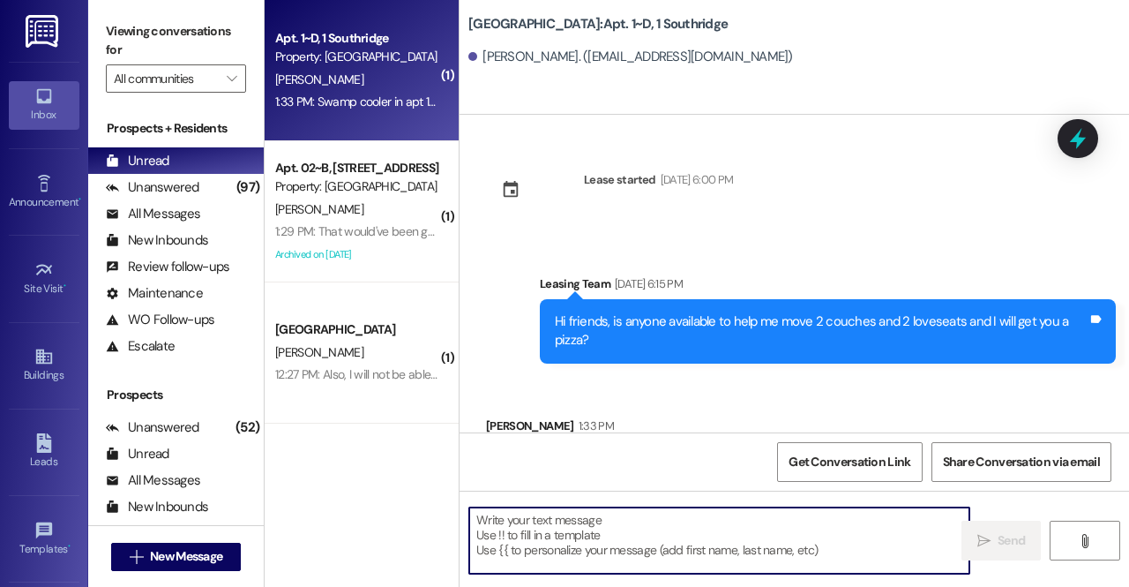
click at [581, 541] on textarea at bounding box center [719, 540] width 500 height 66
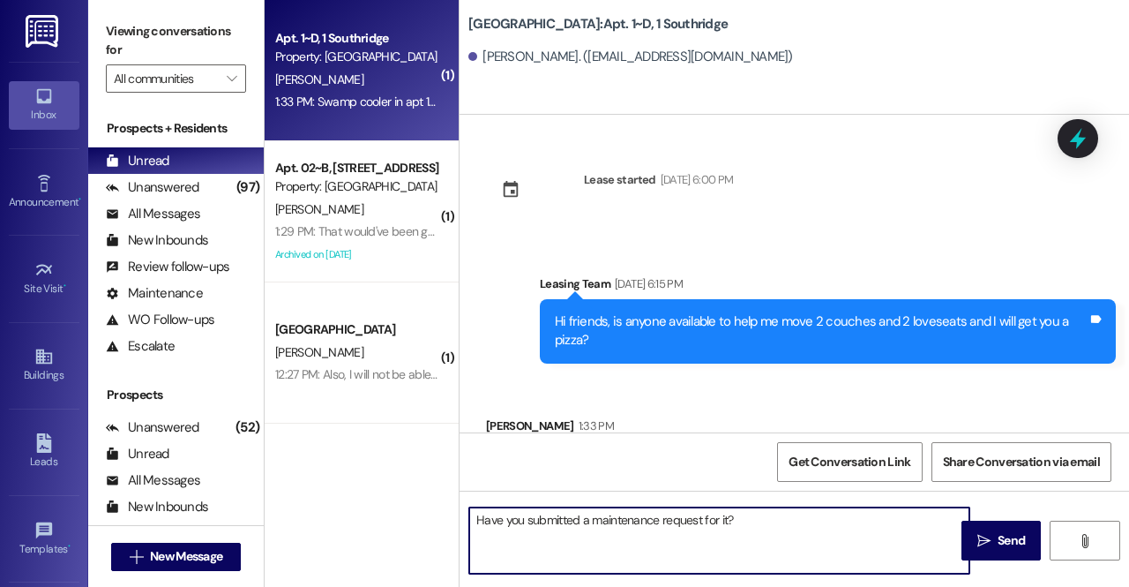
scroll to position [26634, 0]
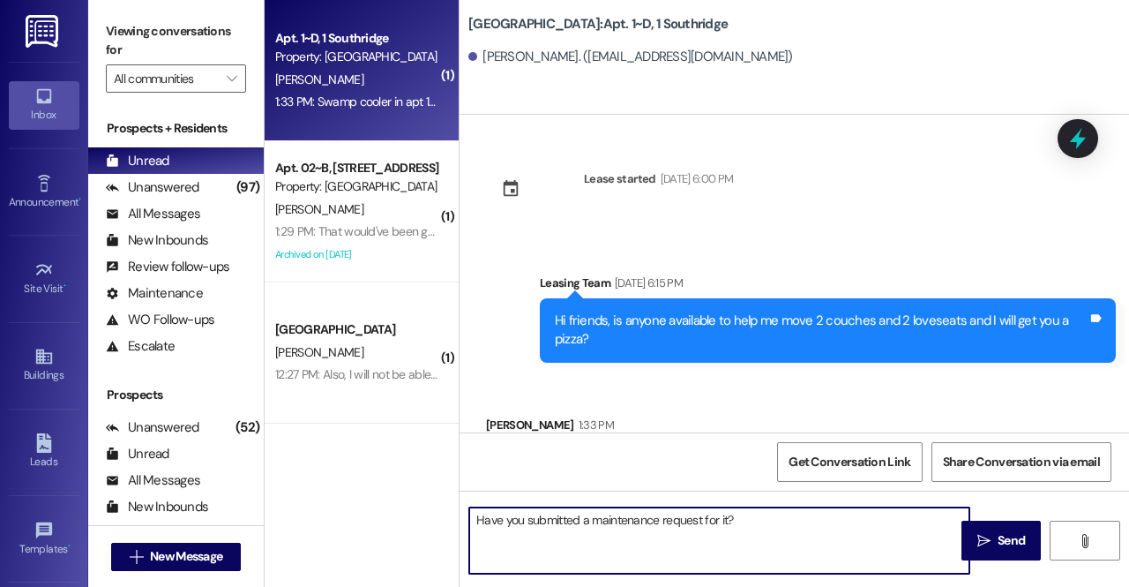
click at [484, 521] on textarea "Have you submitted a maintenance request for it?" at bounding box center [719, 540] width 500 height 66
click at [842, 533] on textarea "Thank you for letting me know! Have you submitted a maintenance request for it?" at bounding box center [719, 540] width 500 height 66
click at [888, 535] on textarea "Thank you for letting me know! Have you submitted a maintenance request for it?" at bounding box center [719, 540] width 500 height 66
type textarea "Thank you for letting me know! Have you submitted a maintenance request for it?"
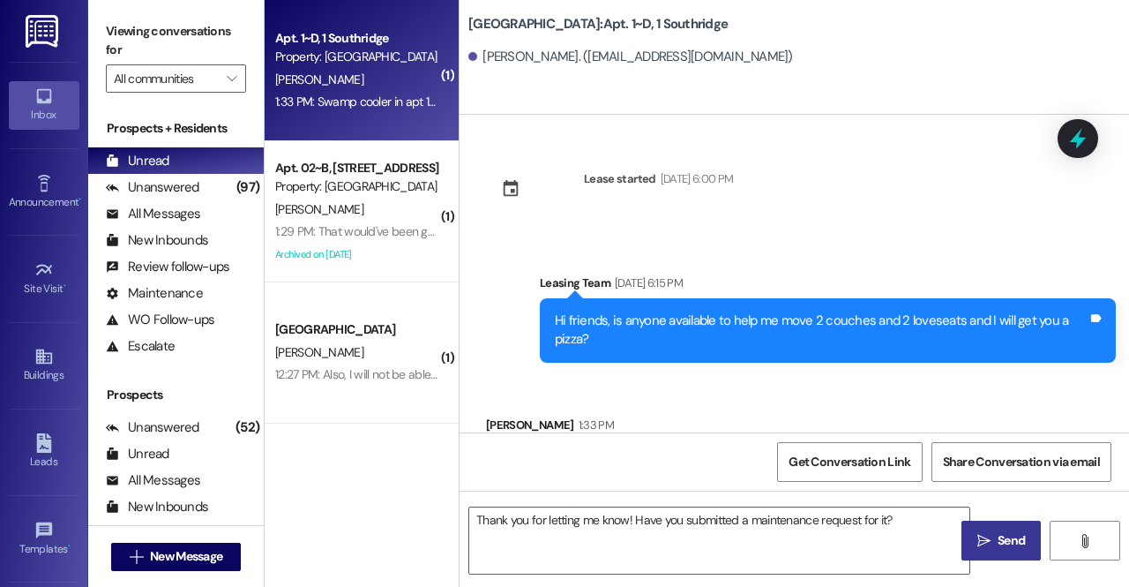
click at [982, 551] on button " Send" at bounding box center [1000, 540] width 79 height 40
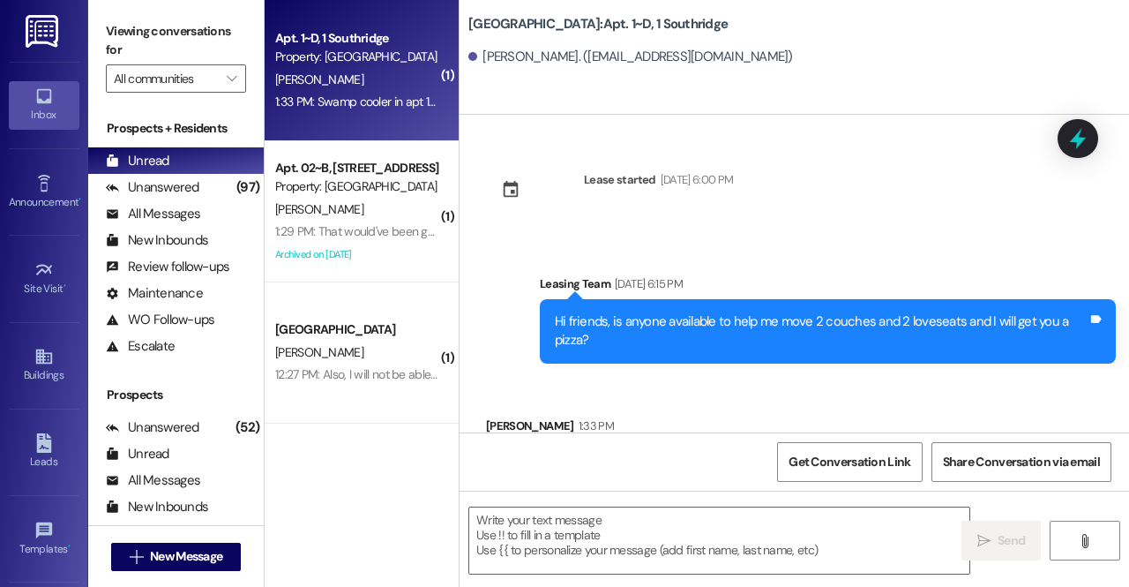
scroll to position [26757, 0]
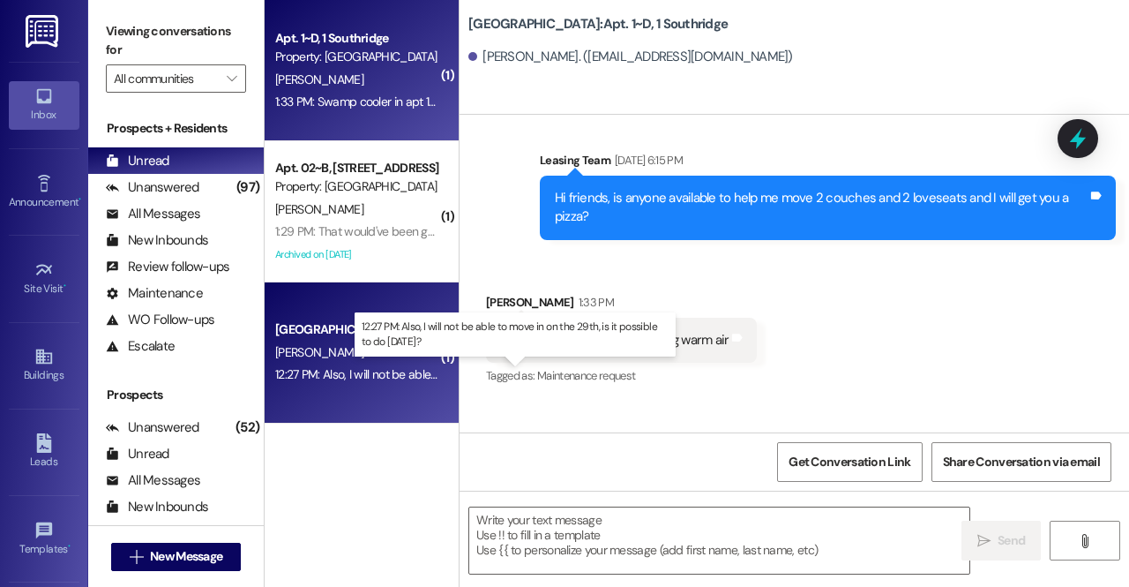
click at [387, 367] on div "12:27 PM: Also, I will not be able to move in on the 29th, is it possible to do…" at bounding box center [480, 374] width 411 height 16
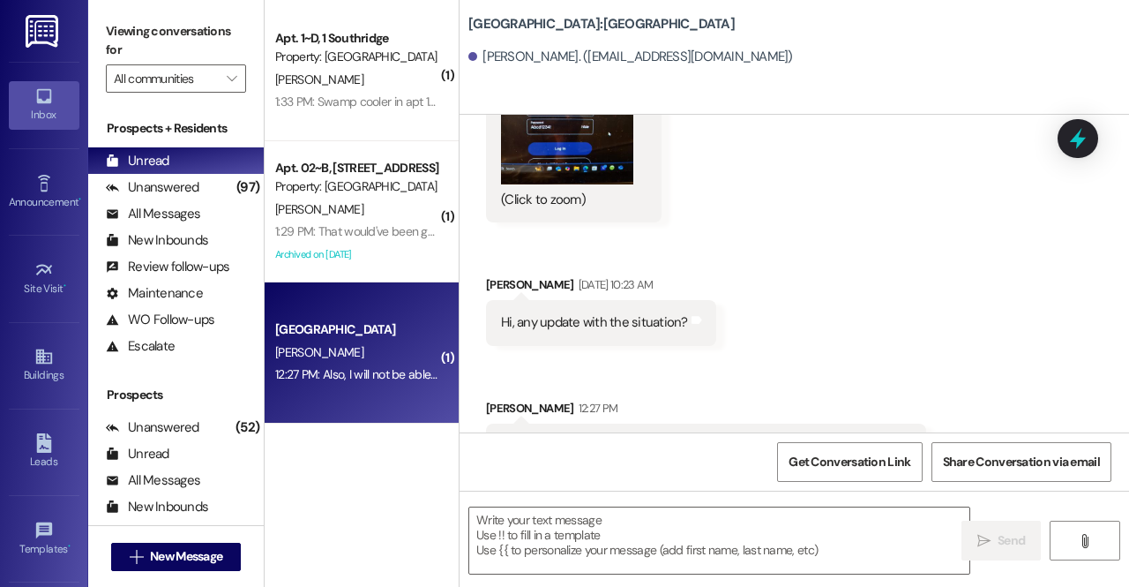
scroll to position [4243, 0]
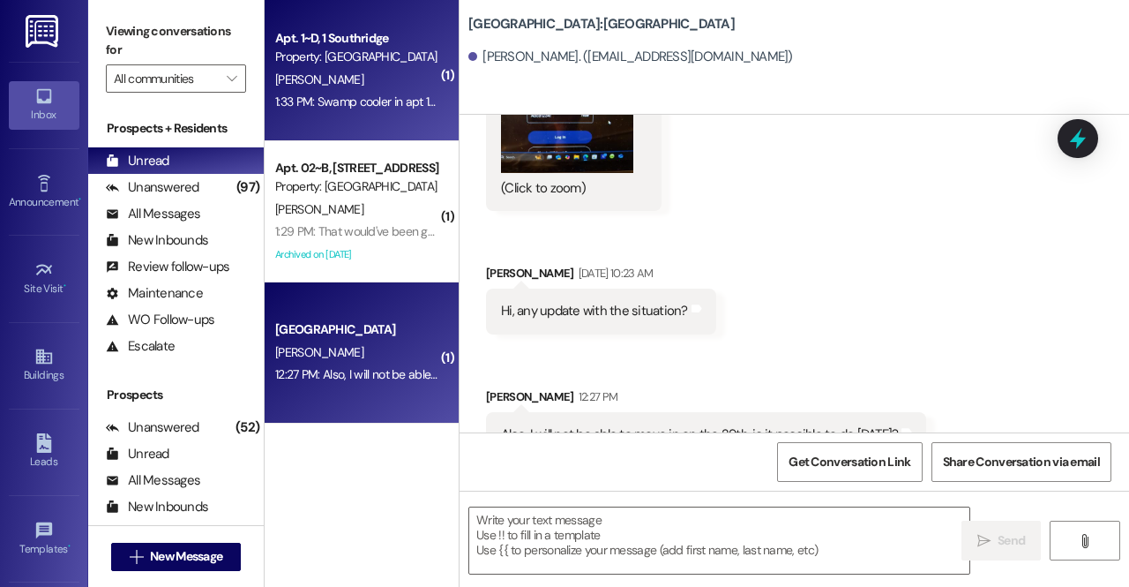
click at [390, 107] on div "1:33 PM: Swamp cooler in apt 1 is blowing warm air 1:33 PM: Swamp cooler in apt…" at bounding box center [402, 102] width 254 height 16
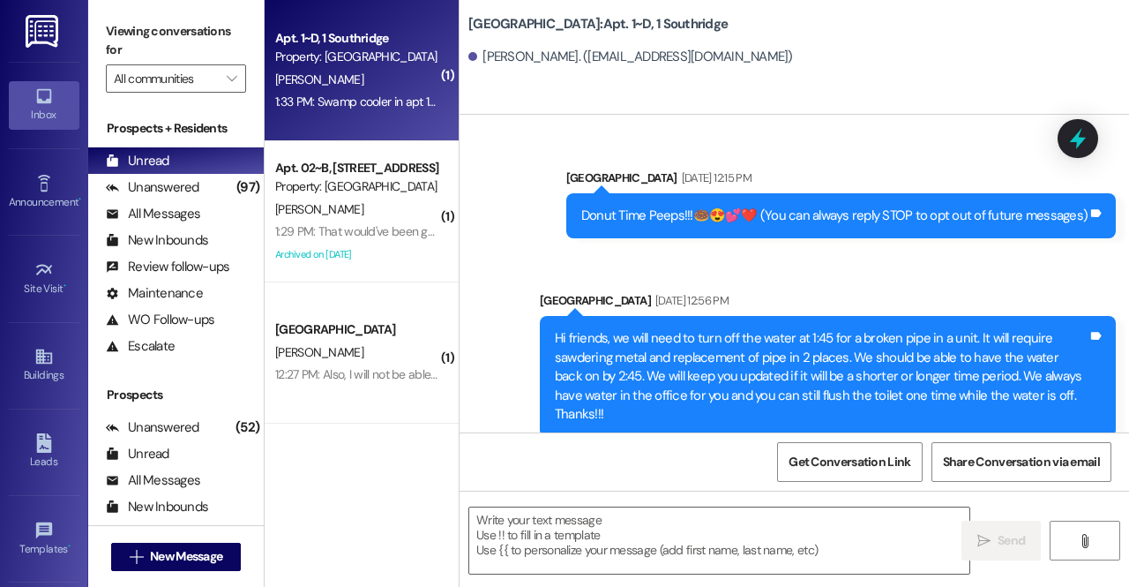
scroll to position [26783, 0]
